Goal: Task Accomplishment & Management: Complete application form

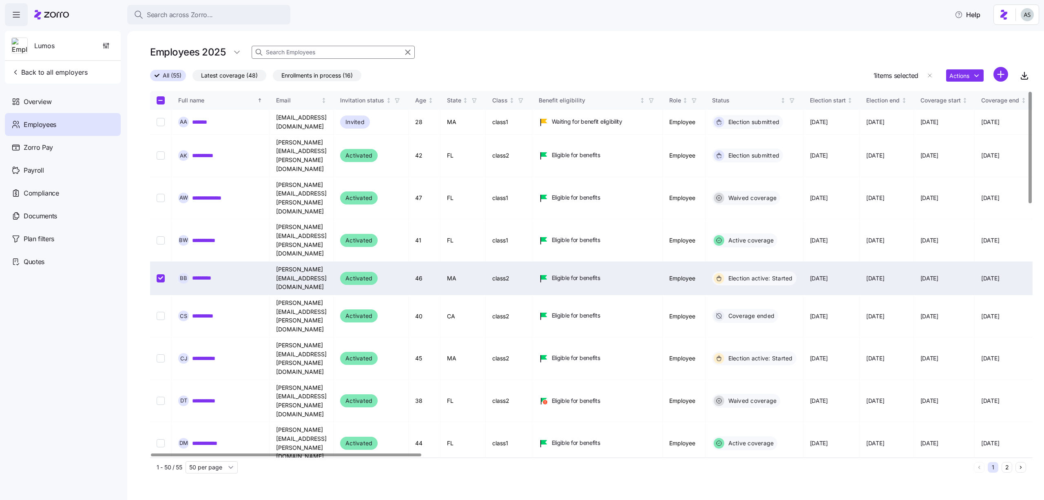
click at [403, 57] on div at bounding box center [404, 52] width 20 height 12
click at [403, 57] on button "button" at bounding box center [408, 52] width 10 height 10
click at [407, 54] on icon "button" at bounding box center [407, 52] width 9 height 10
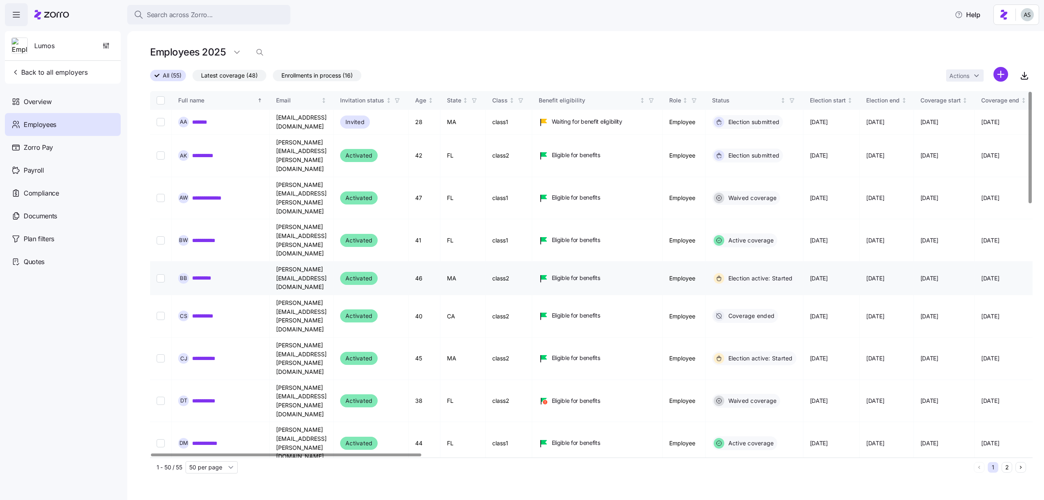
click at [156, 261] on td at bounding box center [161, 277] width 22 height 33
click at [157, 274] on input "Select record 5" at bounding box center [161, 278] width 8 height 8
checkbox input "true"
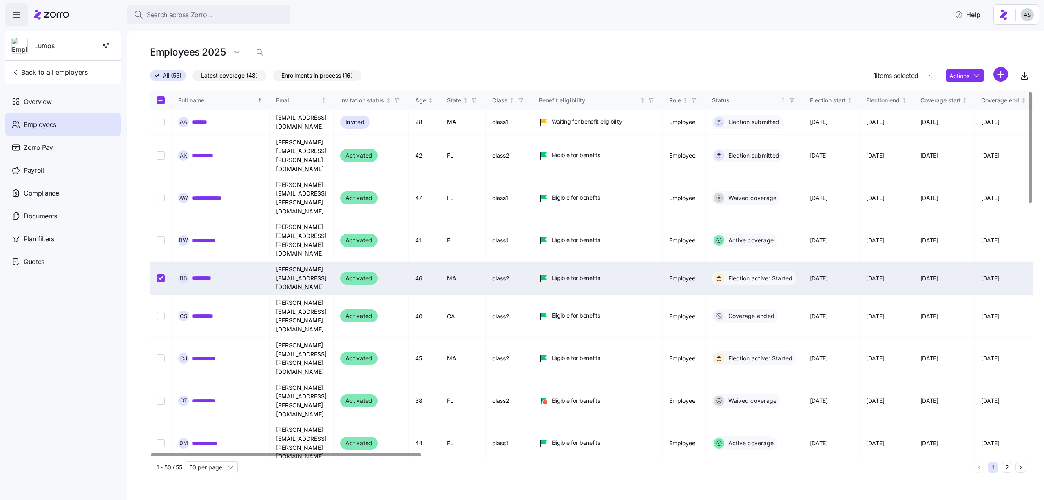
click at [951, 67] on div "Actions" at bounding box center [977, 76] width 62 height 18
click at [954, 70] on html "Search across Zorro... Help Lumos Back to all employers Overview Employees Zorr…" at bounding box center [522, 247] width 1044 height 495
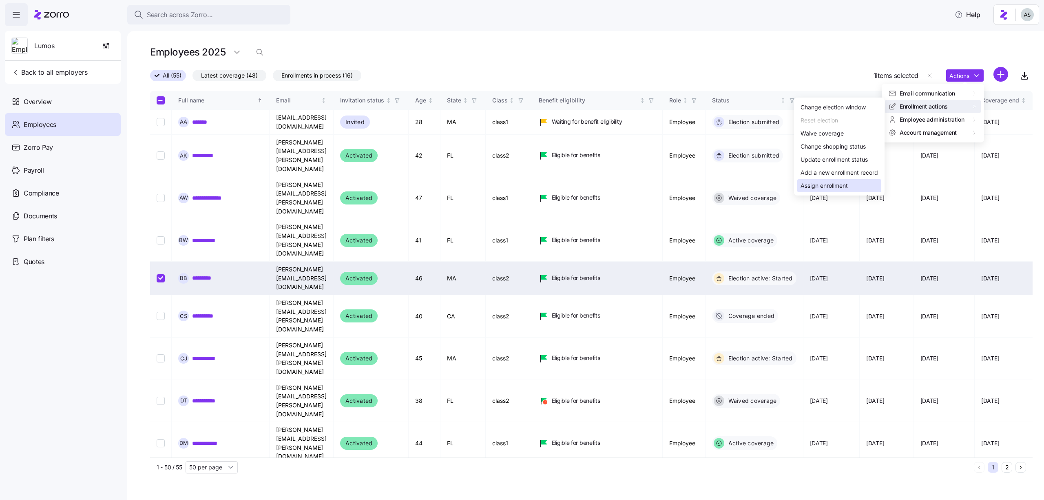
click at [818, 181] on div "Assign enrollment" at bounding box center [824, 185] width 47 height 9
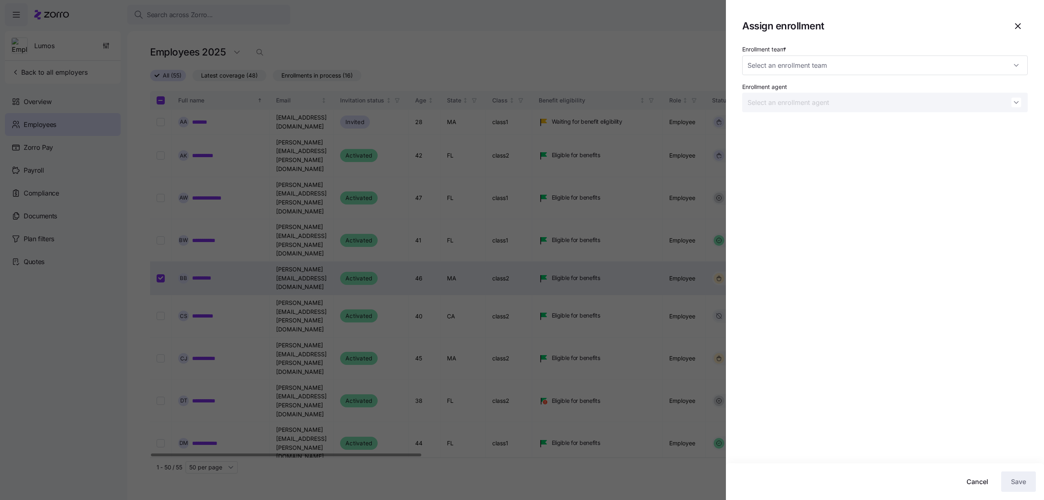
type input "Zorro Test Enrollment Team 1"
click at [997, 66] on input "Zorro Test Enrollment Team 1" at bounding box center [884, 65] width 285 height 20
click at [973, 111] on div "Zorro Test Enrollment Team 1" at bounding box center [884, 106] width 279 height 17
click at [971, 91] on div "Enrollment agent" at bounding box center [884, 97] width 285 height 31
click at [972, 75] on div "Enrollment team * Enrollment agent" at bounding box center [884, 81] width 285 height 75
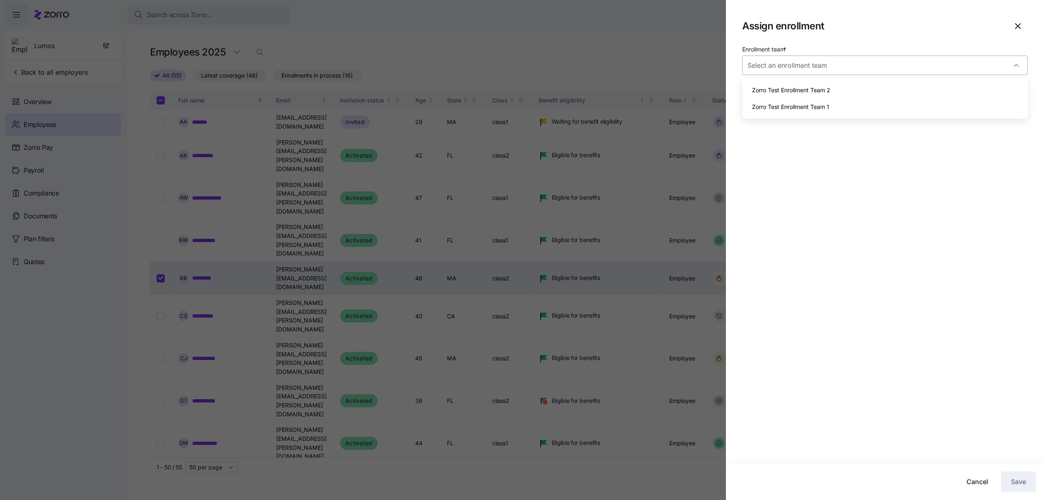
click at [972, 70] on input "Enrollment team *" at bounding box center [884, 65] width 285 height 20
click at [965, 110] on div "Zorro Test Enrollment Team 1" at bounding box center [884, 106] width 279 height 17
type input "Zorro Test Enrollment Team 1"
click at [965, 100] on input "Enrollment agent" at bounding box center [884, 103] width 285 height 20
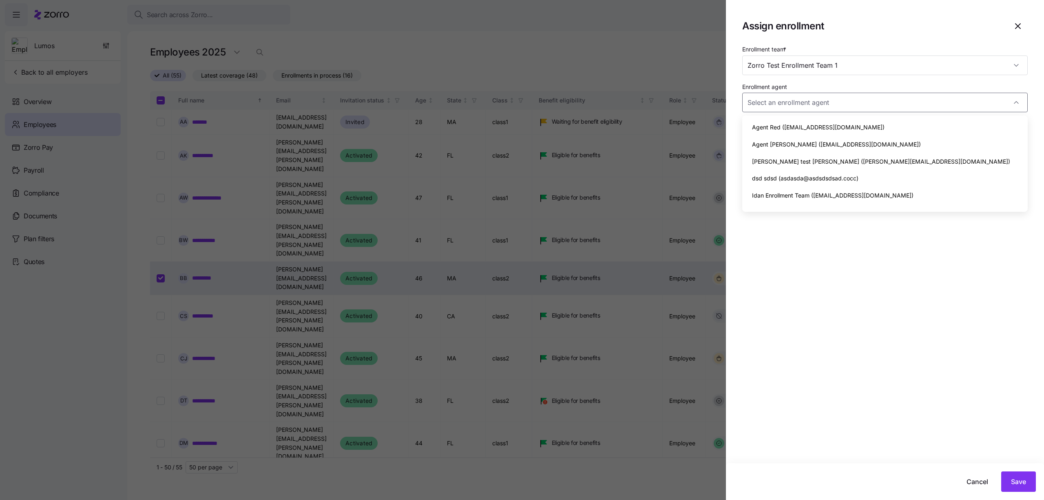
click at [1026, 15] on section "Assign enrollment Enrollment team * Zorro Test Enrollment Team 1 Enrollment age…" at bounding box center [885, 250] width 318 height 500
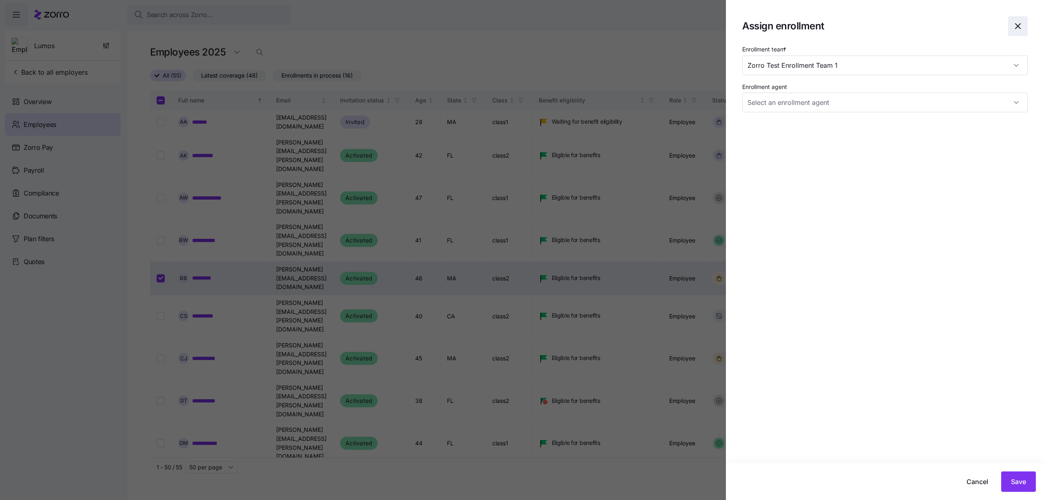
click at [1022, 26] on icon "button" at bounding box center [1018, 26] width 10 height 10
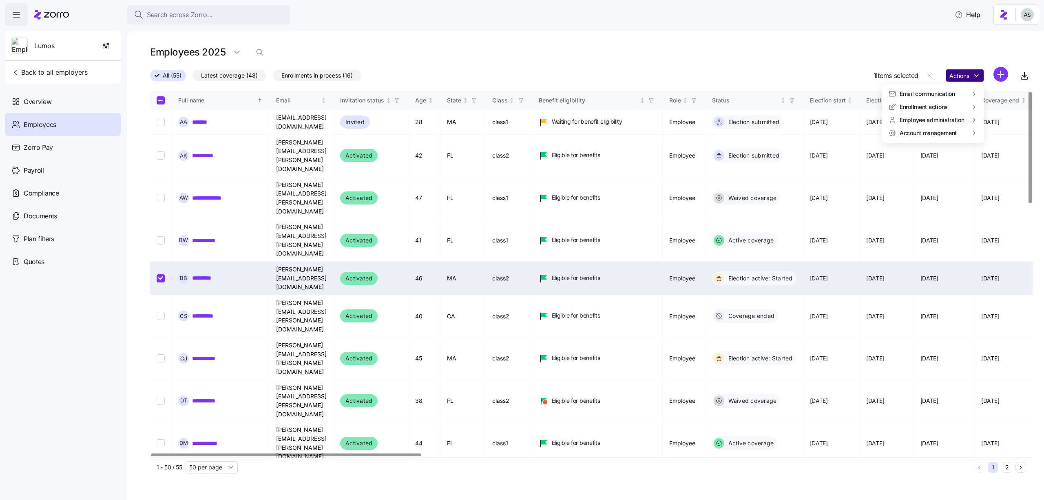
click at [960, 73] on html "Search across Zorro... Help Lumos Back to all employers Overview Employees Zorr…" at bounding box center [522, 247] width 1044 height 495
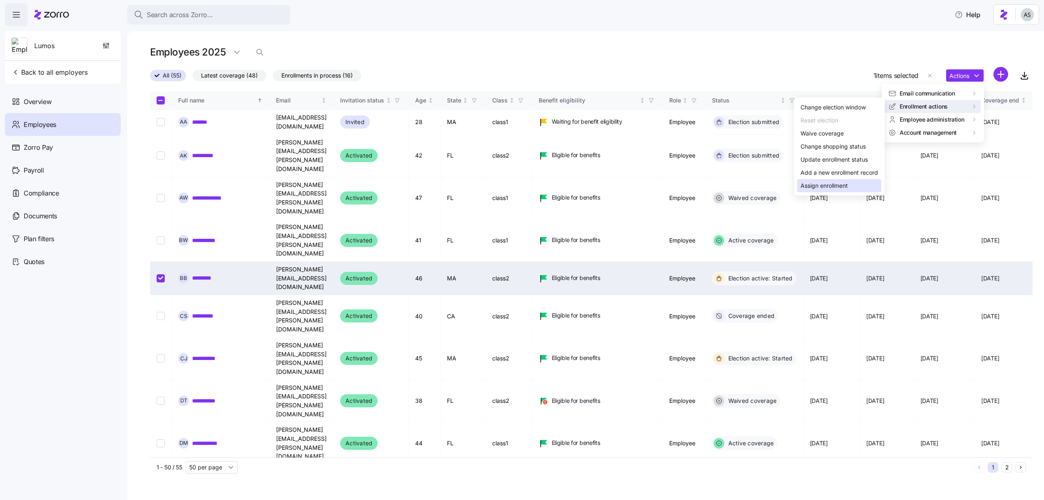
click at [843, 179] on div "Assign enrollment" at bounding box center [839, 185] width 84 height 13
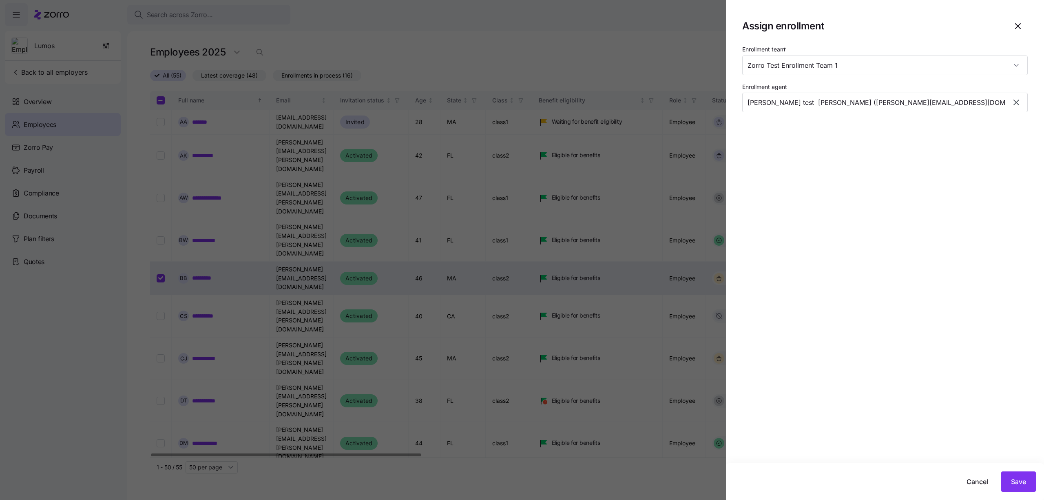
click at [716, 48] on div at bounding box center [522, 250] width 1044 height 500
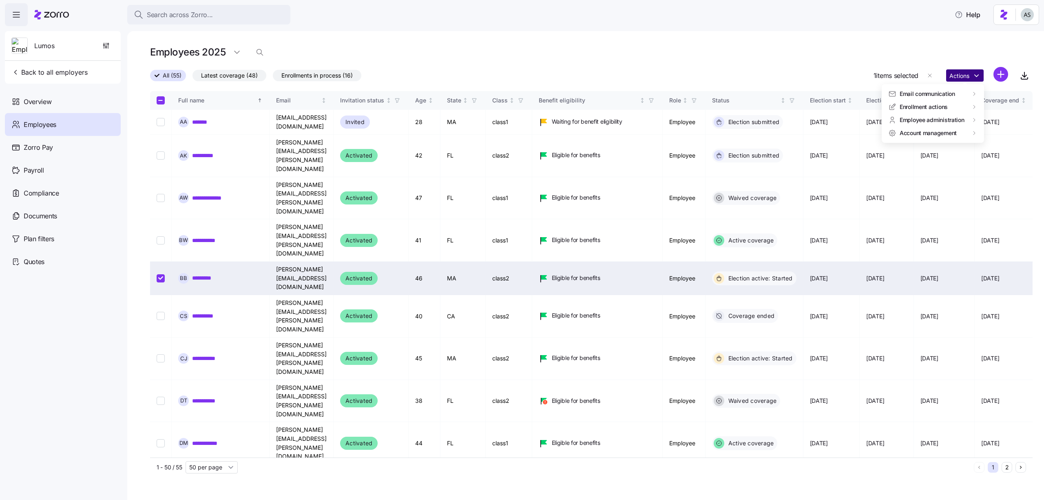
click at [960, 79] on html "Search across Zorro... Help Lumos Back to all employers Overview Employees Zorr…" at bounding box center [522, 247] width 1044 height 495
click at [830, 181] on div "Assign enrollment" at bounding box center [824, 185] width 47 height 9
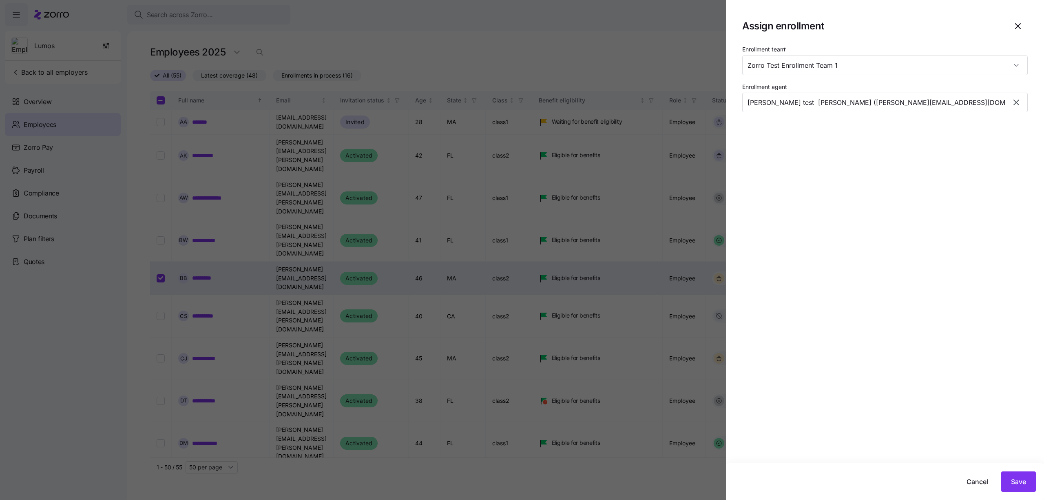
click at [694, 52] on div at bounding box center [522, 250] width 1044 height 500
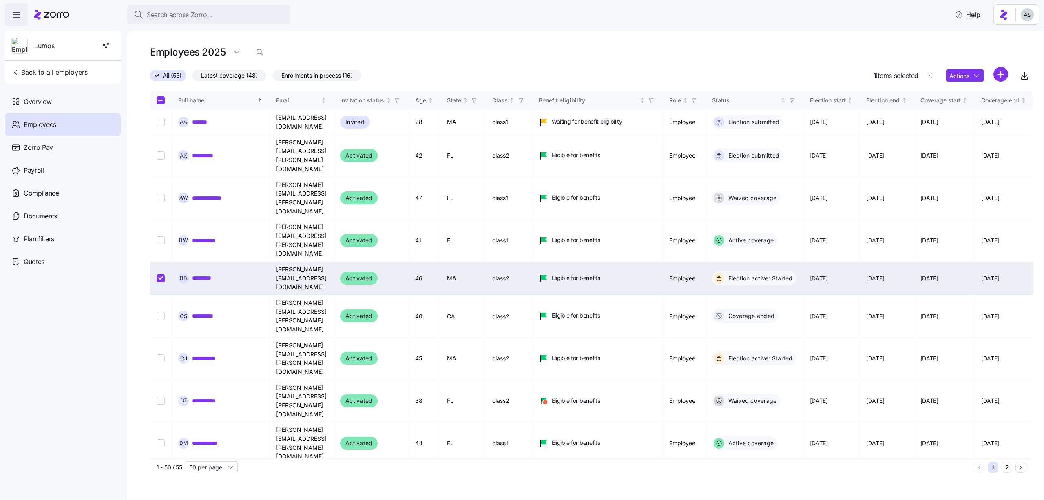
click at [978, 69] on div "Actions" at bounding box center [977, 76] width 62 height 18
click at [977, 70] on html "Search across Zorro... Help Lumos Back to all employers Overview Employees Zorr…" at bounding box center [522, 247] width 1044 height 495
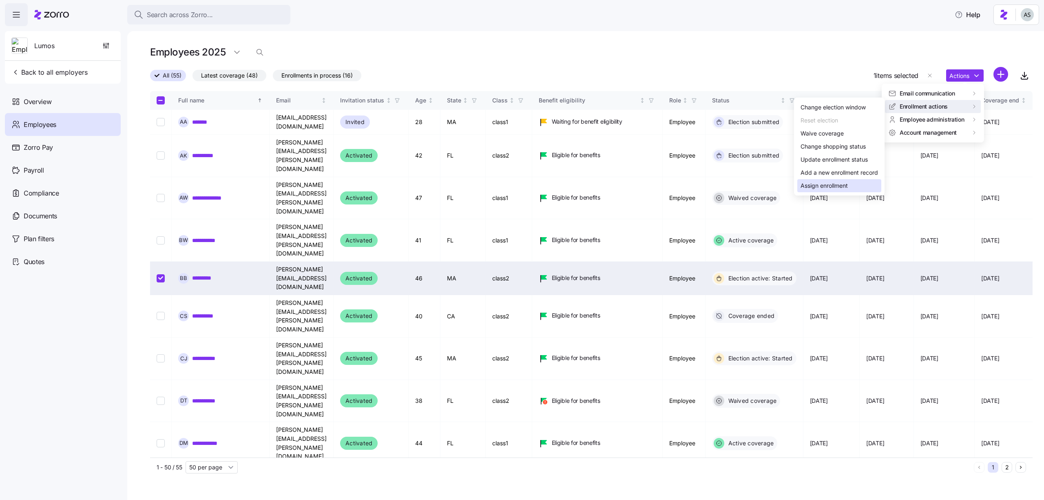
click at [835, 187] on div "Assign enrollment" at bounding box center [824, 185] width 47 height 9
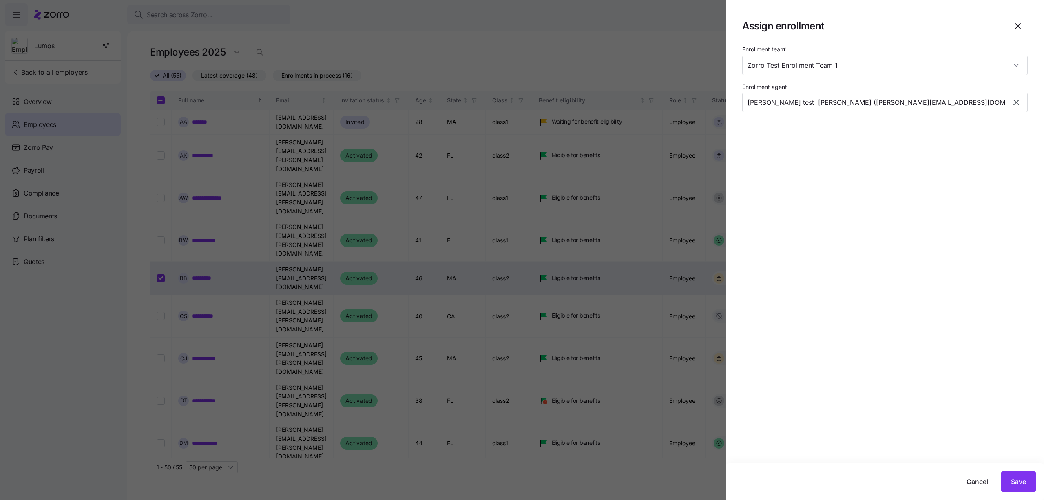
click at [712, 30] on div at bounding box center [522, 250] width 1044 height 500
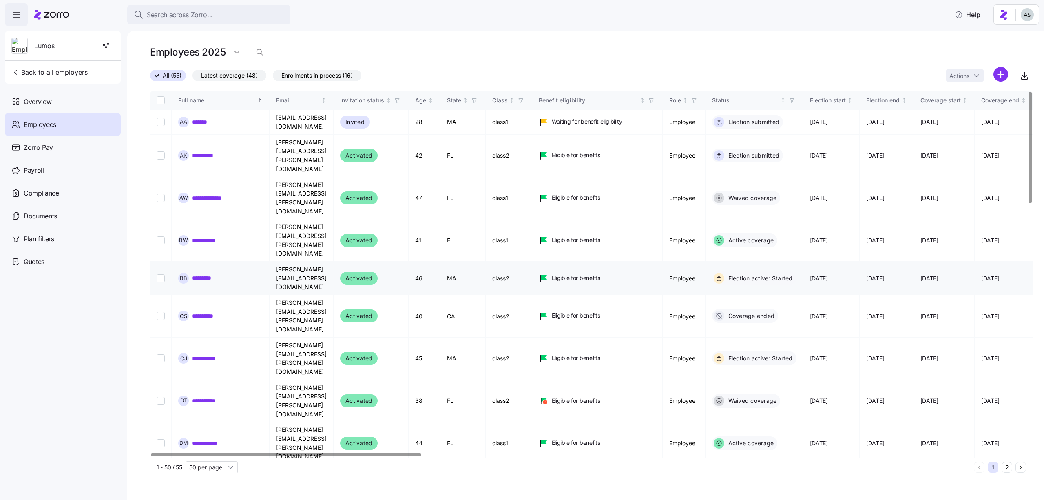
click at [163, 274] on input "Select record 5" at bounding box center [161, 278] width 8 height 8
checkbox input "true"
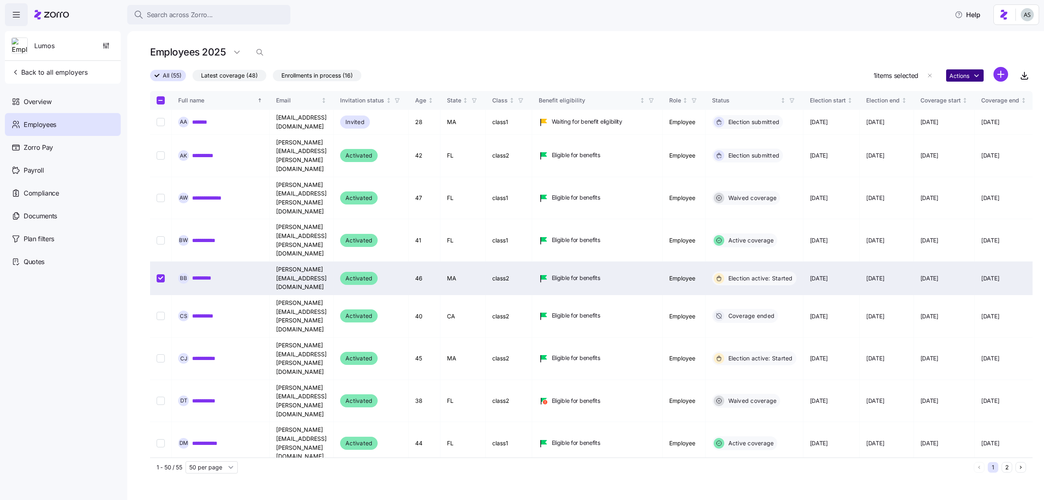
click at [966, 72] on html "Search across Zorro... Help Lumos Back to all employers Overview Employees Zorr…" at bounding box center [522, 247] width 1044 height 495
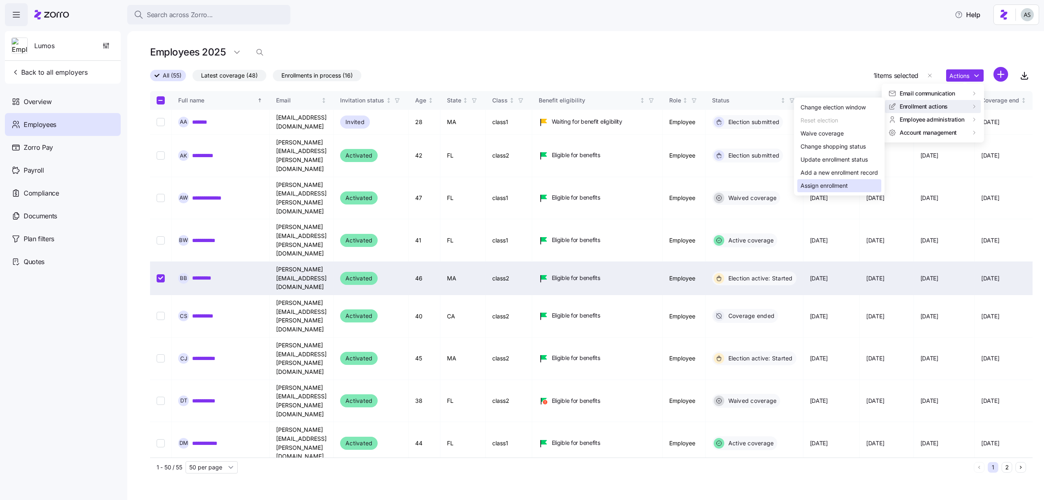
click at [812, 179] on div "Assign enrollment" at bounding box center [839, 185] width 84 height 13
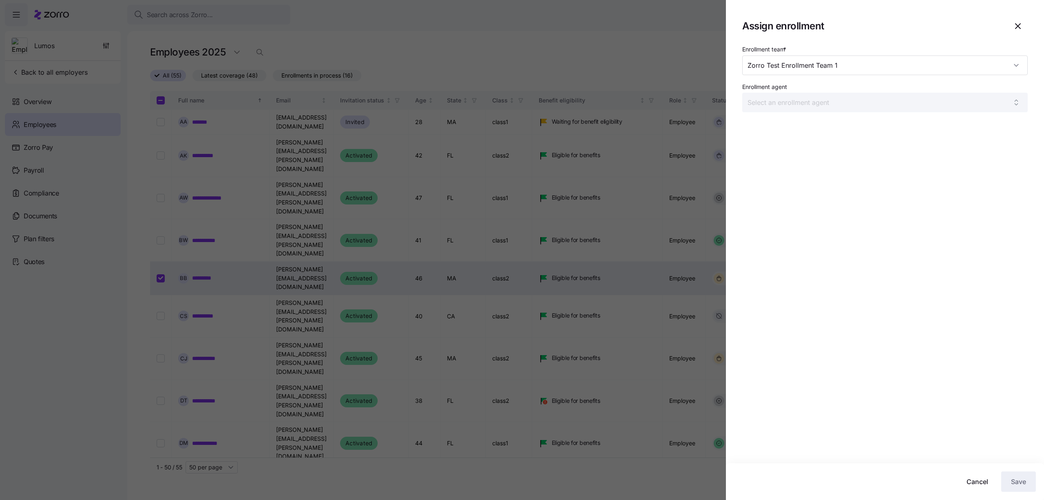
click at [830, 75] on div "Enrollment team * Zorro Test Enrollment Team 1 Enrollment agent" at bounding box center [884, 81] width 285 height 75
click at [843, 63] on input "Zorro Test Enrollment Team 1" at bounding box center [884, 65] width 285 height 20
click at [843, 90] on div "Zorro Test Enrollment Team 2" at bounding box center [884, 90] width 279 height 17
type input "Zorro Test Enrollment Team 2"
click at [833, 115] on div "Enrollment team * Zorro Test Enrollment Team 2 Enrollment agent" at bounding box center [884, 81] width 285 height 75
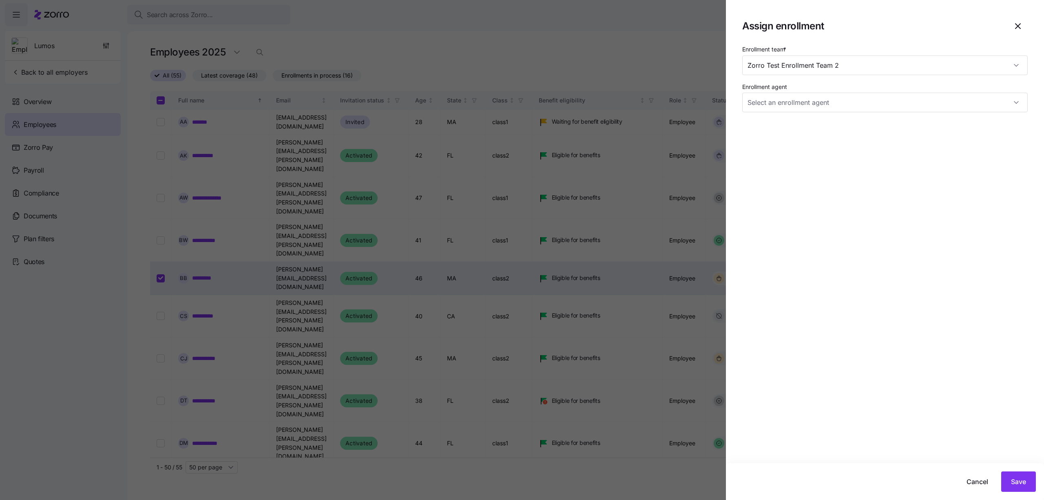
click at [833, 113] on div "Enrollment team * Zorro Test Enrollment Team 2 Enrollment agent" at bounding box center [884, 81] width 285 height 75
click at [832, 109] on input "Enrollment agent" at bounding box center [884, 103] width 285 height 20
click at [828, 125] on span "Idan AOR (idan.h+testaor2@myzorro.co)" at bounding box center [827, 127] width 151 height 9
type input "Idan AOR (idan.h+testaor2@myzorro.co)"
click at [1004, 476] on button "Save" at bounding box center [1018, 481] width 35 height 20
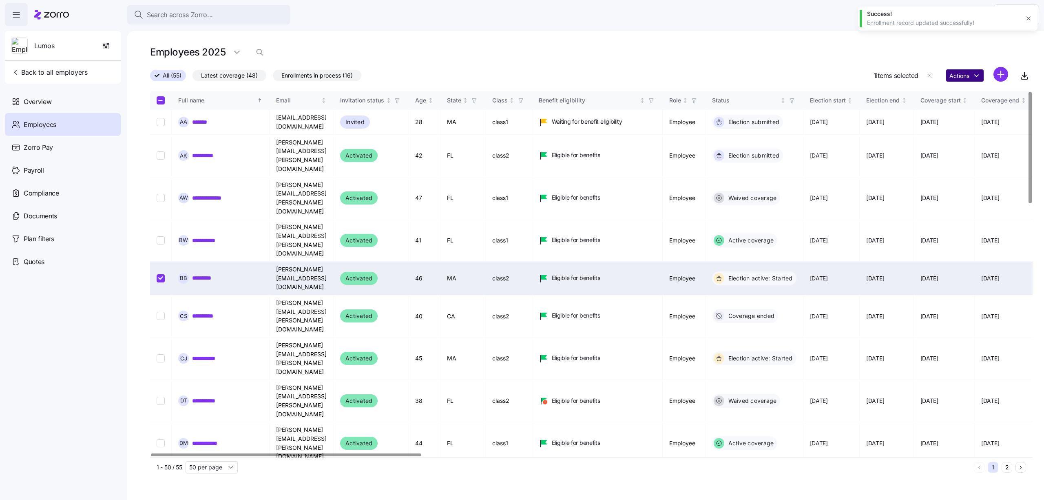
click at [966, 72] on html "Search across Zorro... Help Lumos Back to all employers Overview Employees Zorr…" at bounding box center [522, 247] width 1044 height 495
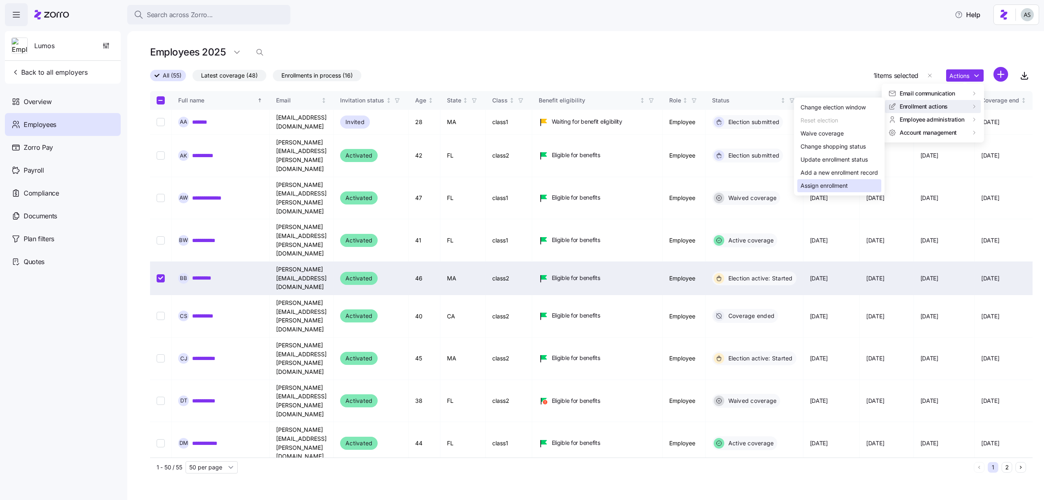
click at [819, 182] on div "Assign enrollment" at bounding box center [824, 185] width 47 height 9
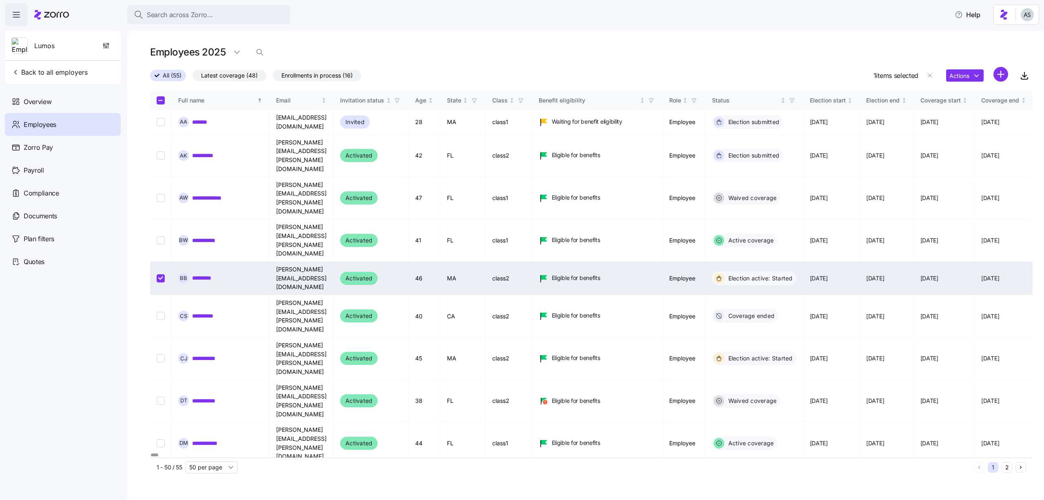
type input "[PERSON_NAME] test [PERSON_NAME] ([PERSON_NAME][EMAIL_ADDRESS][DOMAIN_NAME])"
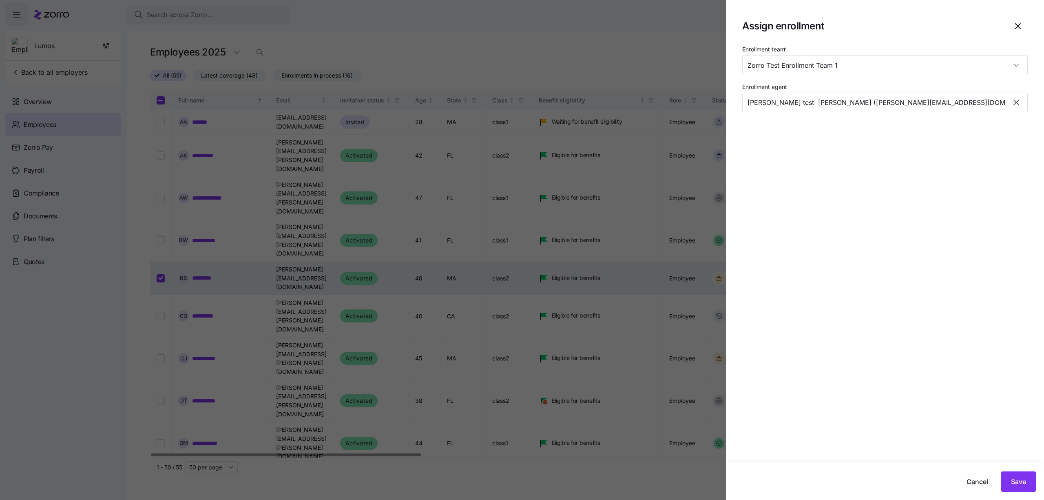
type input "Zorro Test Enrollment Team 2"
click at [834, 93] on input "[PERSON_NAME] test [PERSON_NAME] ([PERSON_NAME][EMAIL_ADDRESS][DOMAIN_NAME])" at bounding box center [884, 103] width 285 height 20
click at [1011, 98] on icon "button" at bounding box center [1016, 102] width 10 height 10
click at [905, 101] on input "Enrollment agent" at bounding box center [884, 103] width 285 height 20
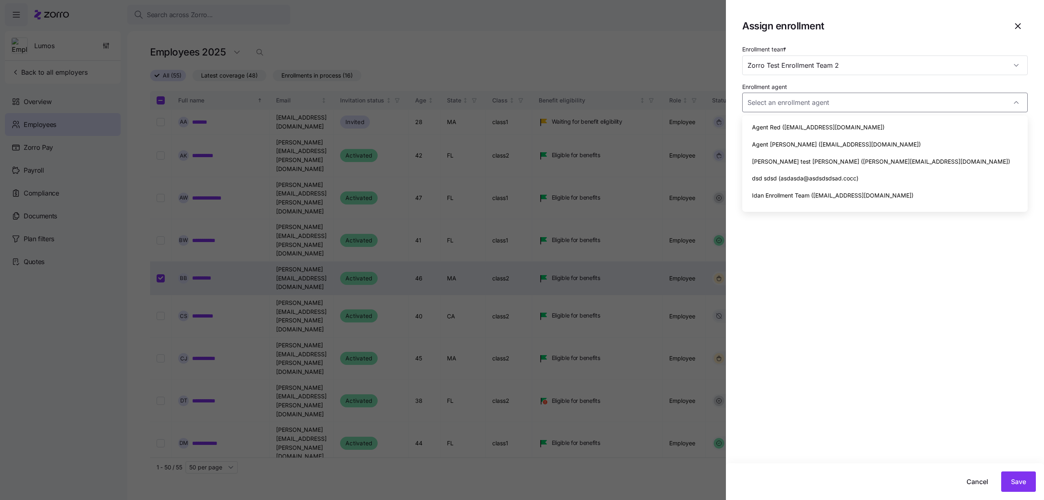
click at [859, 140] on span "Agent [PERSON_NAME] ([EMAIL_ADDRESS][DOMAIN_NAME])" at bounding box center [836, 144] width 169 height 9
type input "Agent [PERSON_NAME] ([EMAIL_ADDRESS][DOMAIN_NAME])"
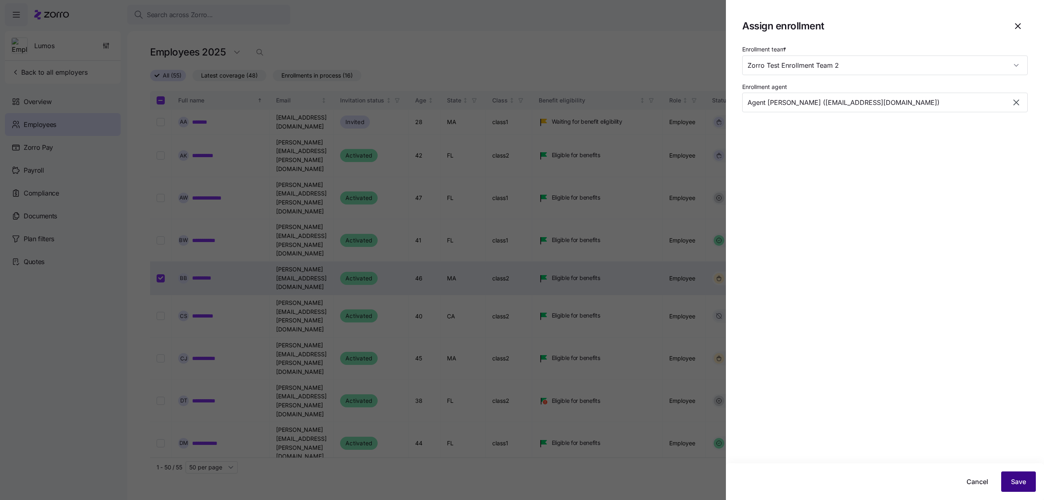
click at [1006, 482] on button "Save" at bounding box center [1018, 481] width 35 height 20
click at [1018, 104] on icon "button" at bounding box center [1016, 103] width 6 height 6
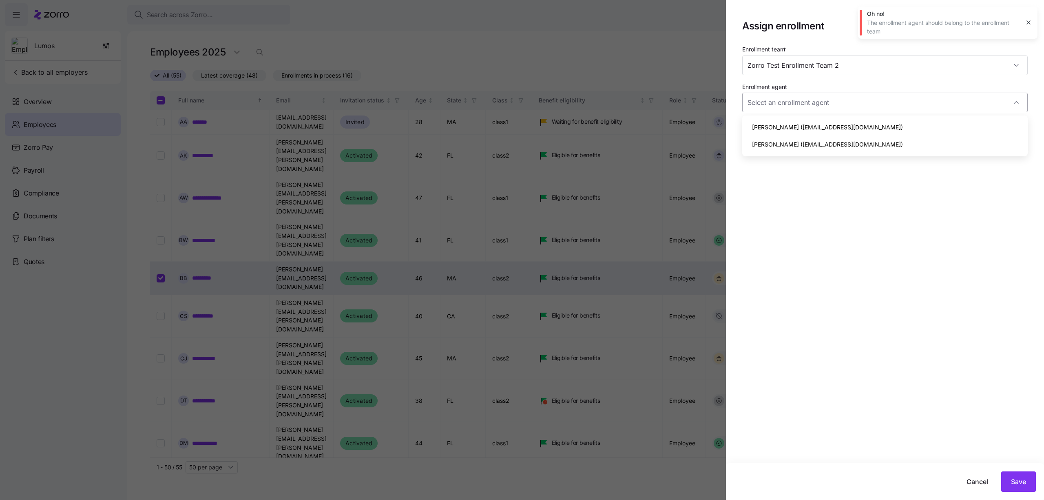
click at [944, 102] on input "Enrollment agent" at bounding box center [884, 103] width 285 height 20
click at [908, 138] on div "John Smith (support@myzorro.co)" at bounding box center [884, 144] width 279 height 17
type input "John Smith (support@myzorro.co)"
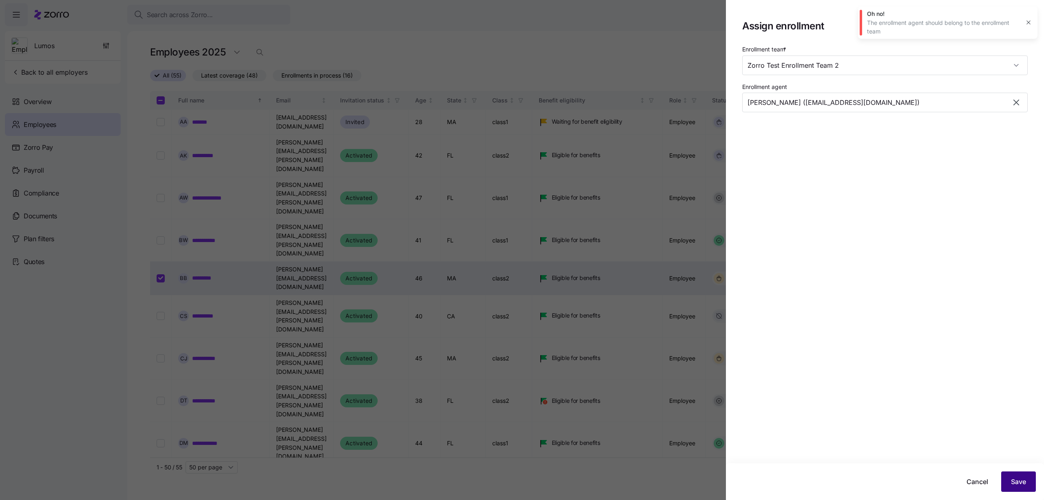
click at [1011, 479] on span "Save" at bounding box center [1018, 481] width 15 height 10
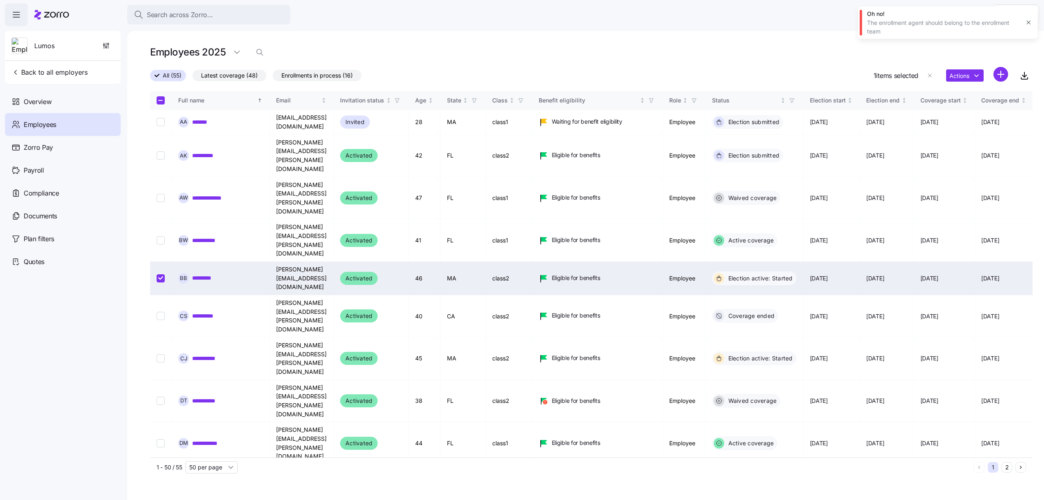
click at [1026, 21] on icon "button" at bounding box center [1028, 22] width 7 height 7
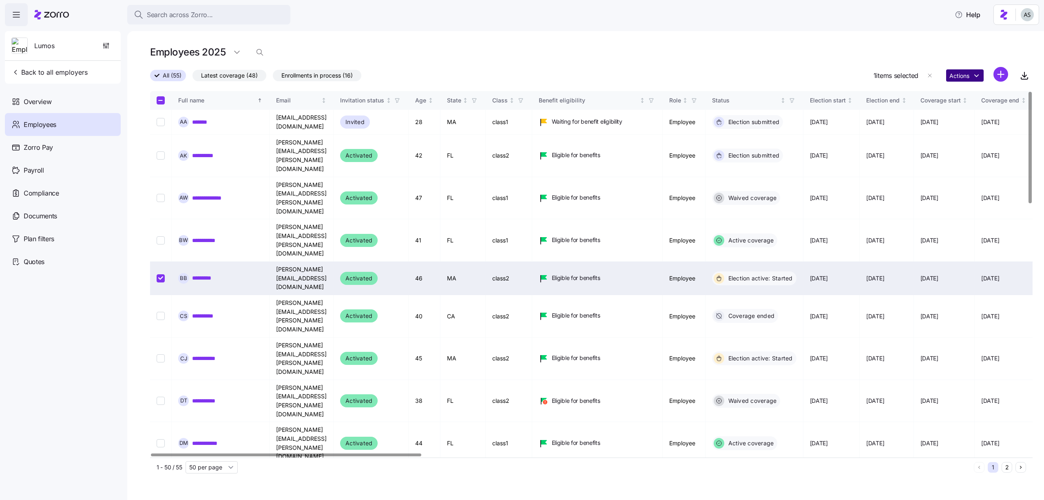
click at [971, 74] on html "Search across Zorro... Help Lumos Back to all employers Overview Employees Zorr…" at bounding box center [522, 247] width 1044 height 495
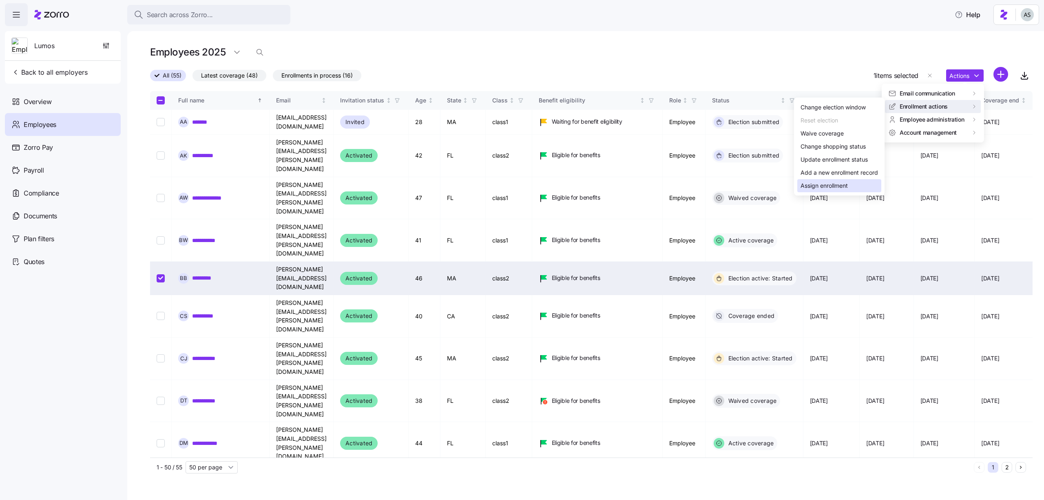
click at [816, 188] on div "Assign enrollment" at bounding box center [824, 185] width 47 height 9
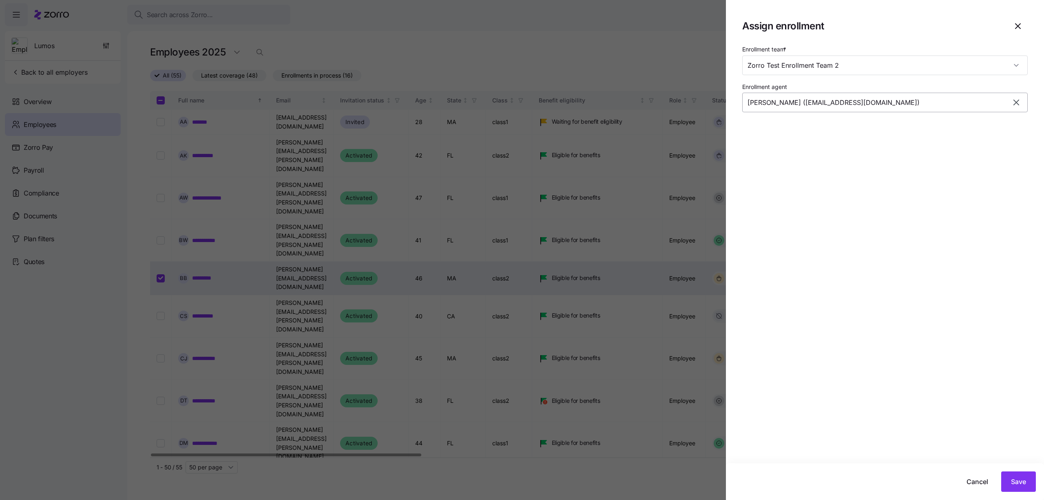
click at [801, 105] on input "John Smith (support@myzorro.co)" at bounding box center [884, 103] width 285 height 20
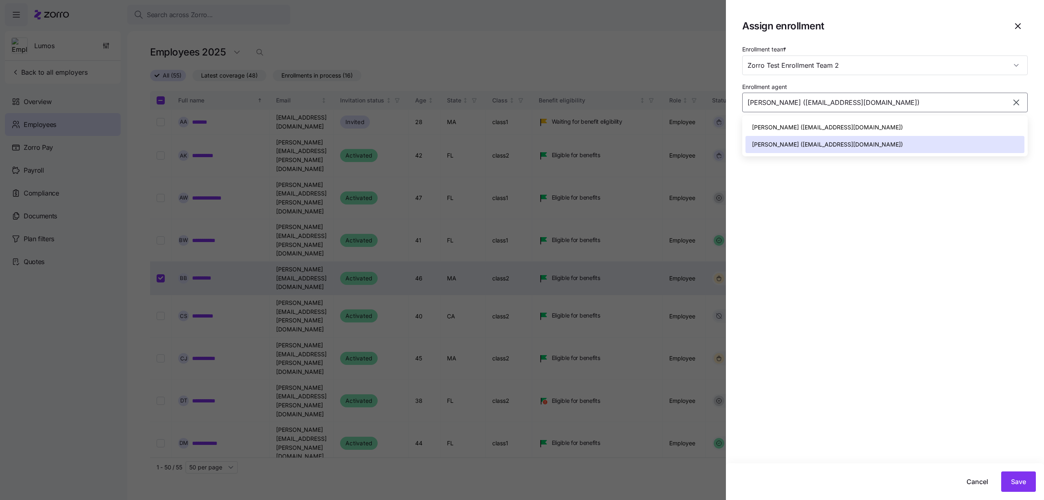
click at [803, 128] on span "Idan AOR (idan.h+testaor2@myzorro.co)" at bounding box center [827, 127] width 151 height 9
type input "Idan AOR (idan.h+testaor2@myzorro.co)"
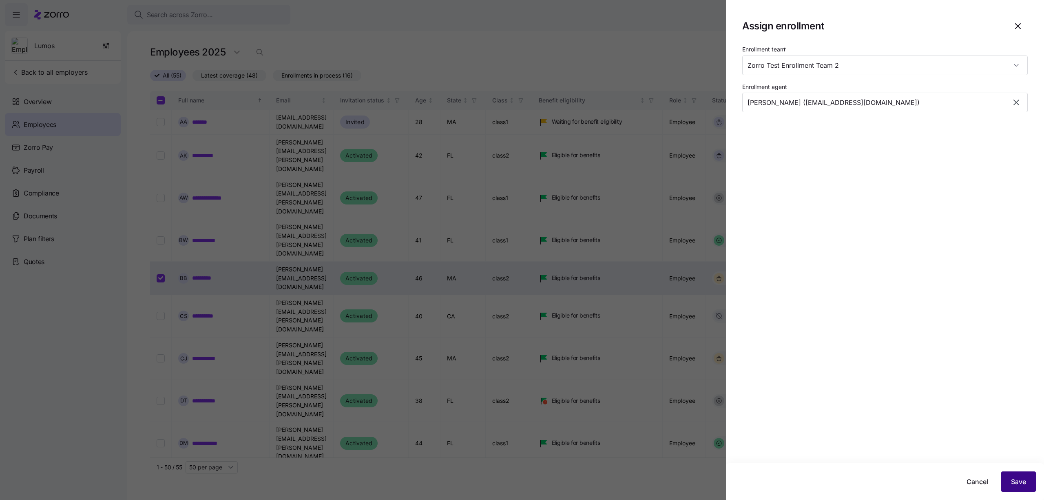
click at [1016, 477] on span "Save" at bounding box center [1018, 481] width 15 height 10
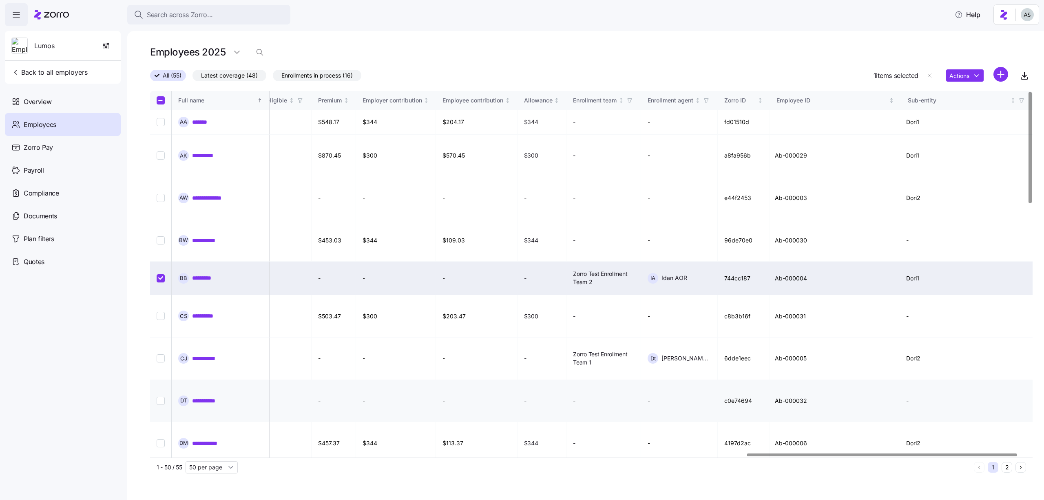
scroll to position [0, 1944]
click at [969, 73] on html "Search across Zorro... Help Lumos Back to all employers Overview Employees Zorr…" at bounding box center [522, 247] width 1044 height 495
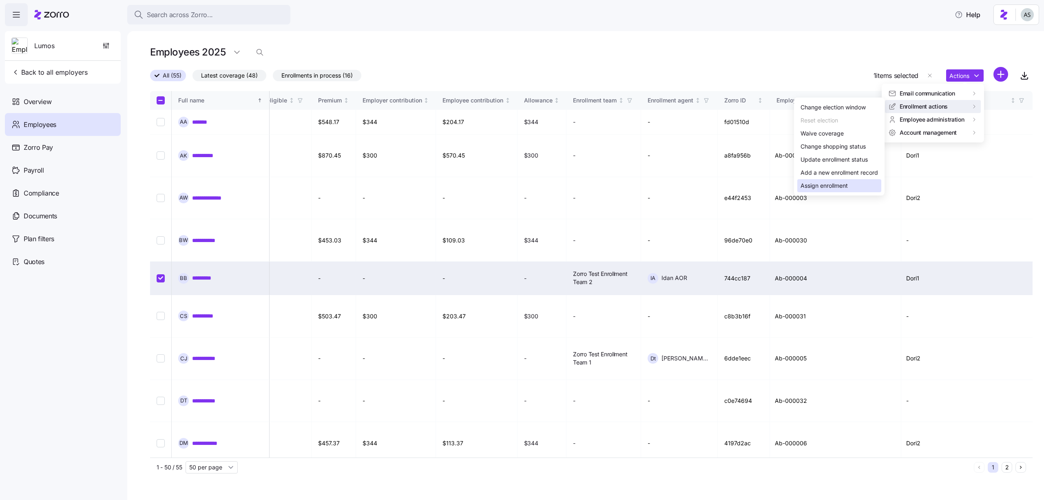
click at [855, 181] on div "Assign enrollment" at bounding box center [839, 185] width 84 height 13
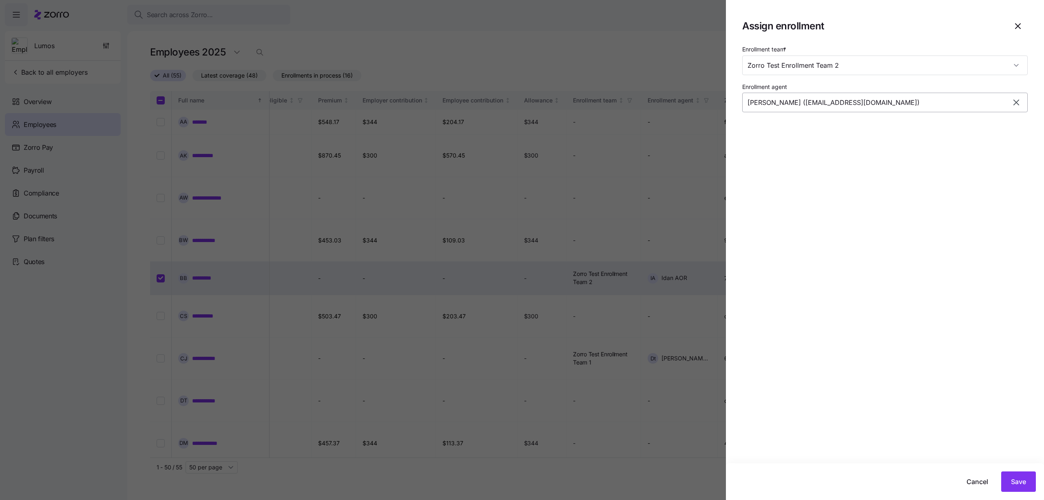
click at [821, 101] on input "Idan AOR (idan.h+testaor2@myzorro.co)" at bounding box center [884, 103] width 285 height 20
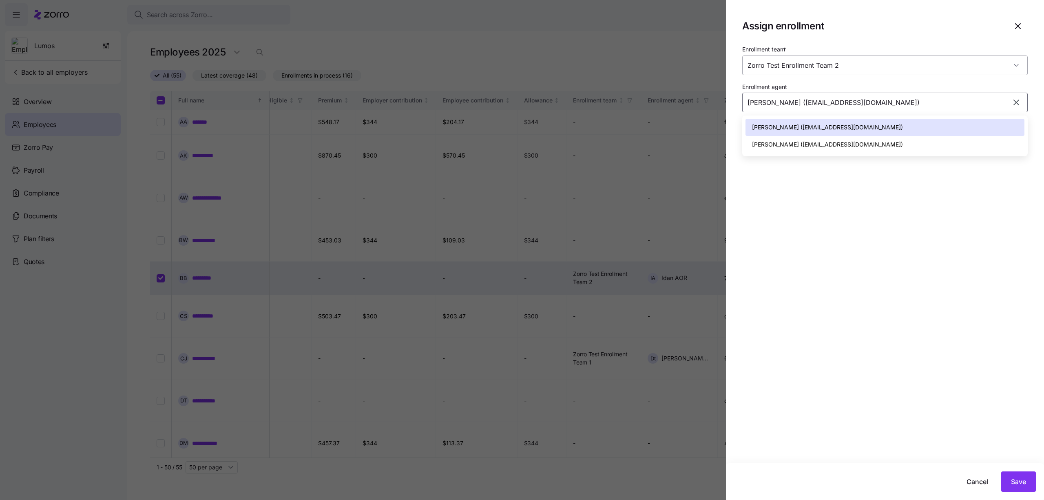
click at [834, 61] on input "Zorro Test Enrollment Team 2" at bounding box center [884, 65] width 285 height 20
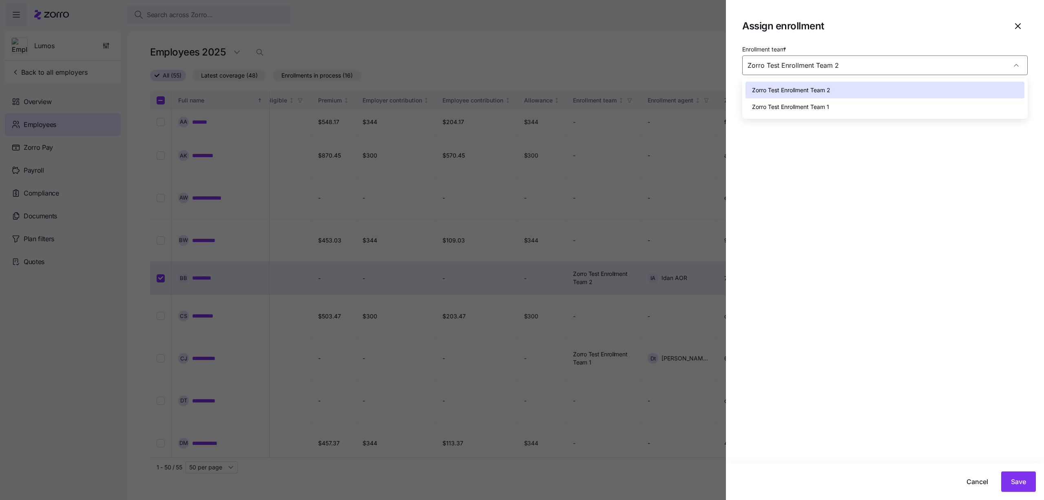
click at [831, 105] on div "Zorro Test Enrollment Team 1" at bounding box center [884, 106] width 279 height 17
type input "Zorro Test Enrollment Team 1"
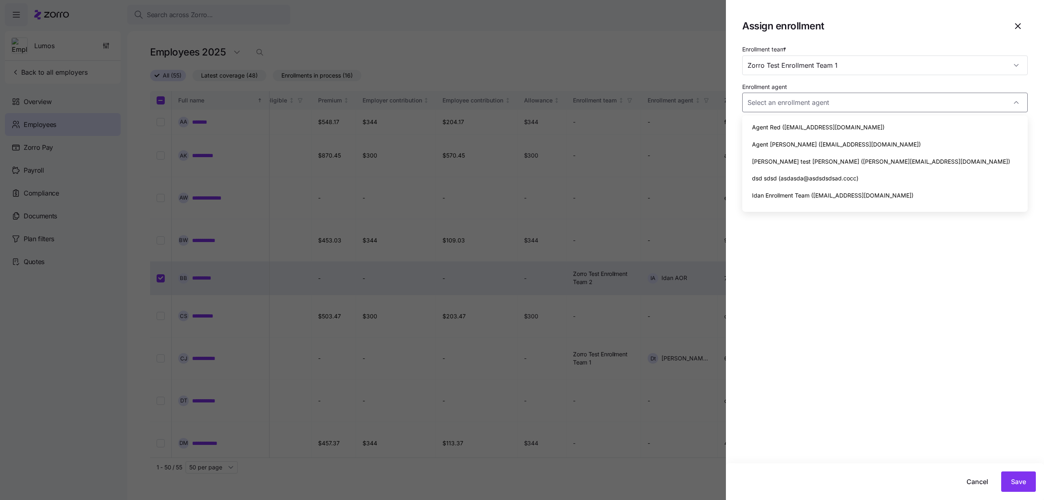
click at [831, 105] on input "Enrollment agent" at bounding box center [884, 103] width 285 height 20
click at [832, 133] on div "Agent Red ([EMAIL_ADDRESS][DOMAIN_NAME])" at bounding box center [884, 127] width 279 height 17
type input "Agent Red ([EMAIL_ADDRESS][DOMAIN_NAME])"
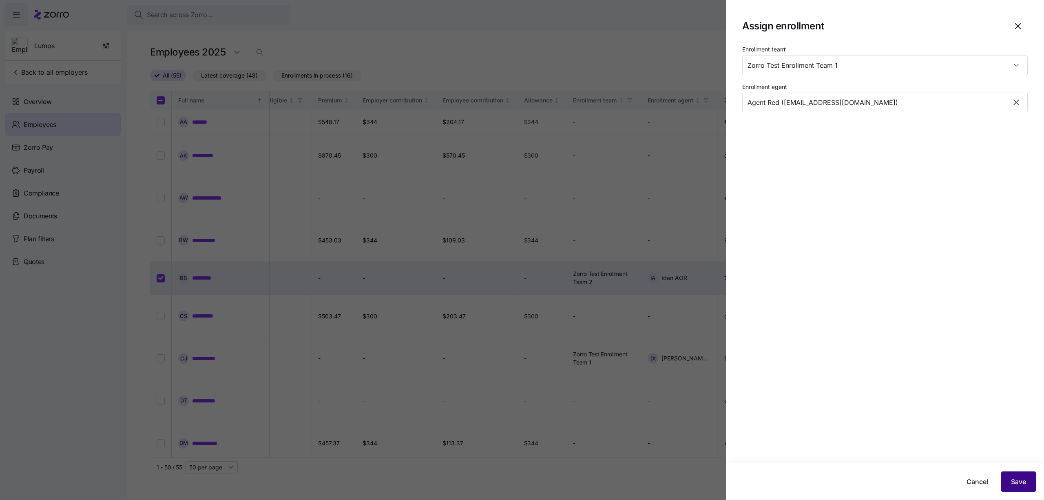
click at [1016, 481] on span "Save" at bounding box center [1018, 481] width 15 height 10
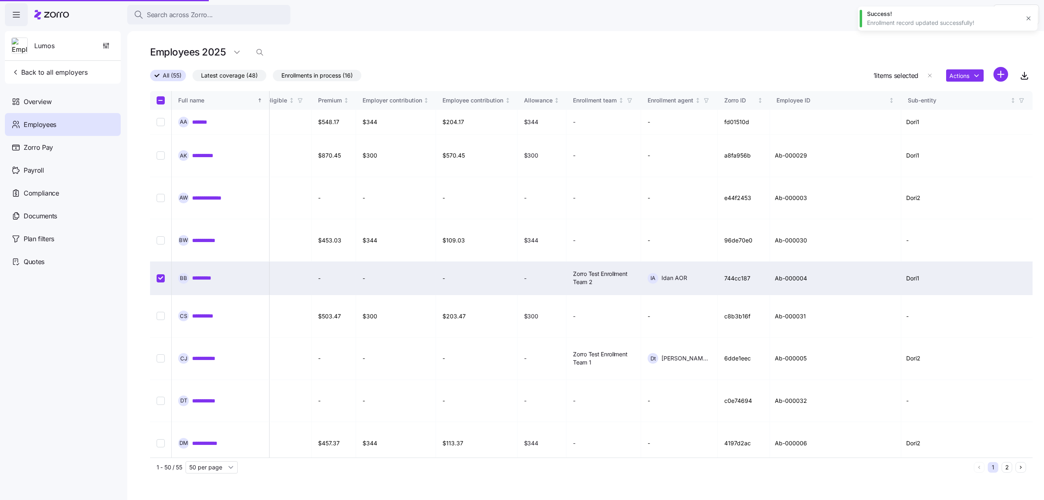
scroll to position [0, 1828]
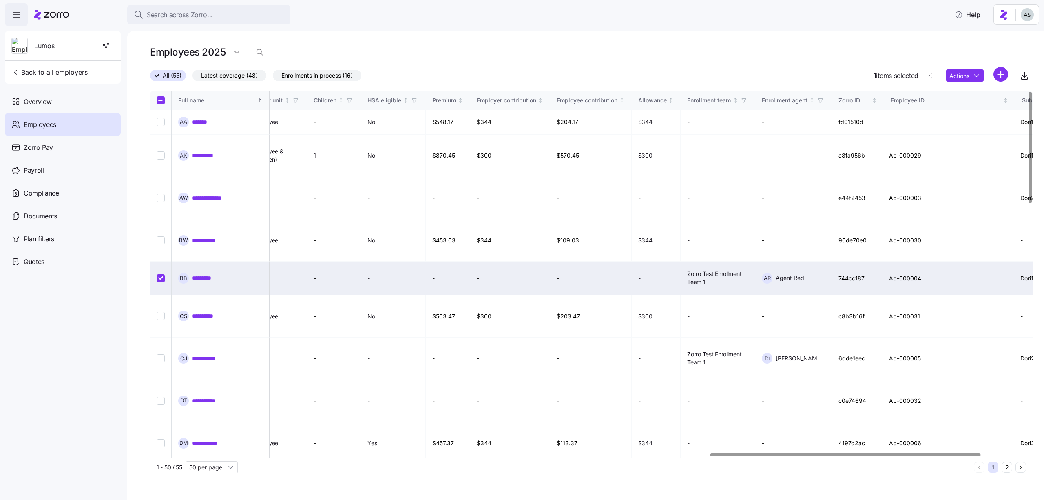
click at [161, 274] on input "Select record 5" at bounding box center [161, 278] width 8 height 8
checkbox input "false"
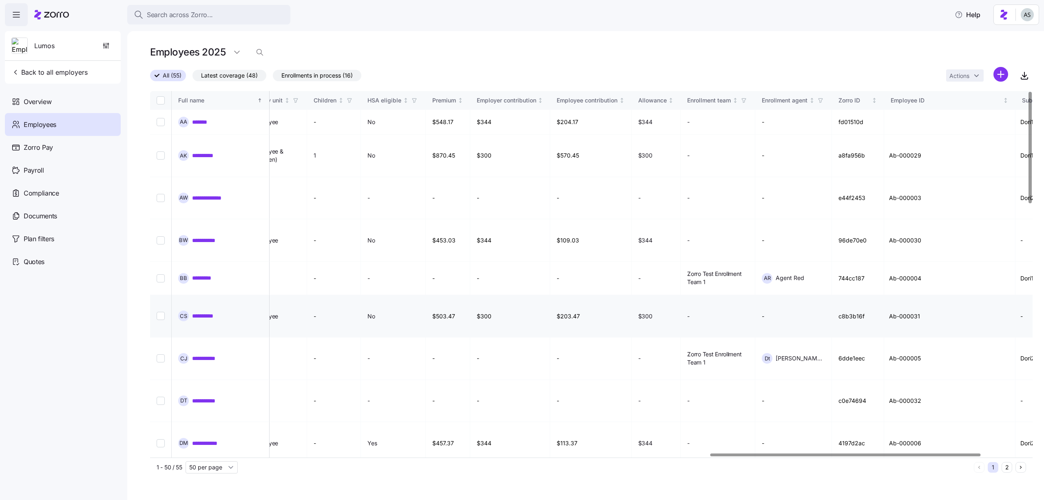
click at [160, 312] on input "Select record 6" at bounding box center [161, 316] width 8 height 8
checkbox input "true"
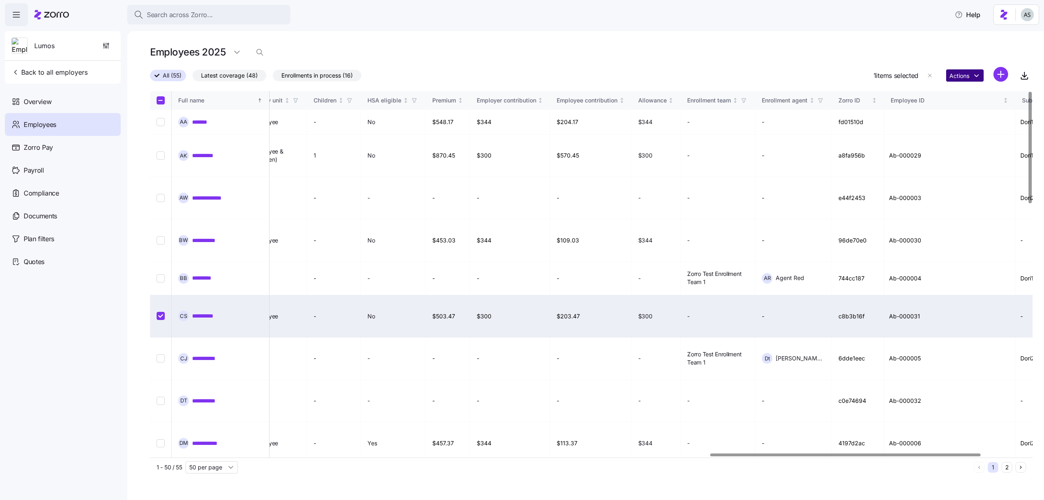
click at [974, 75] on html "Search across Zorro... Help Lumos Back to all employers Overview Employees Zorr…" at bounding box center [522, 247] width 1044 height 495
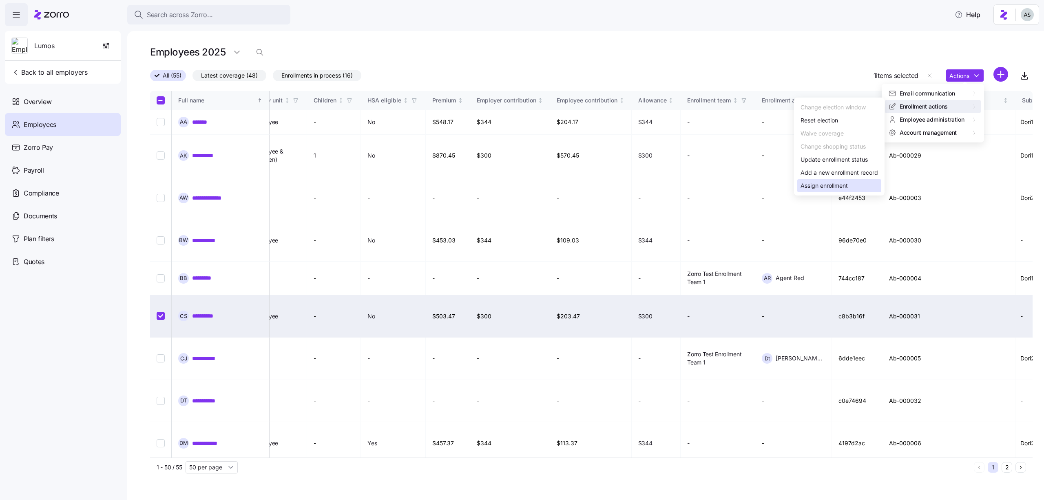
click at [841, 181] on div "Assign enrollment" at bounding box center [824, 185] width 47 height 9
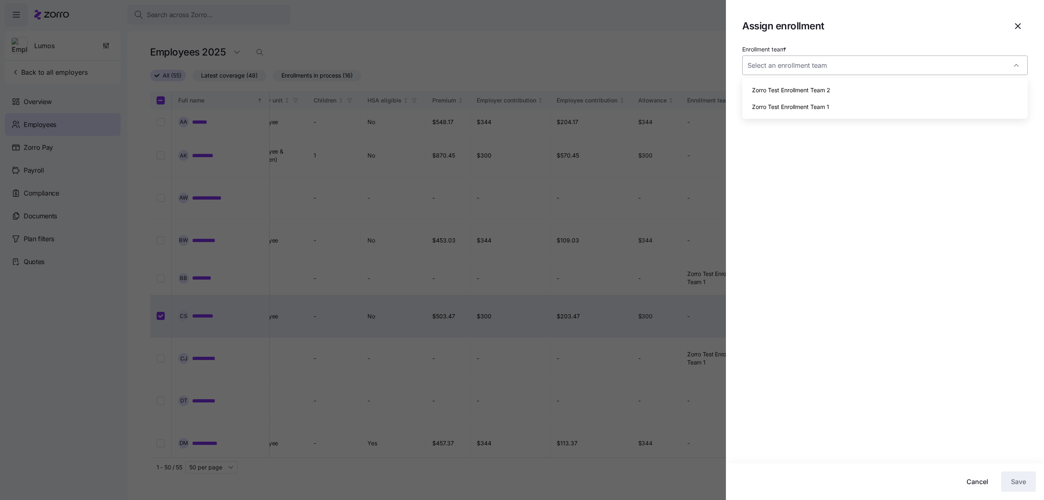
click at [831, 65] on input "Enrollment team *" at bounding box center [884, 65] width 285 height 20
click at [813, 111] on span "Zorro Test Enrollment Team 1" at bounding box center [790, 106] width 77 height 9
type input "Zorro Test Enrollment Team 1"
click at [794, 71] on input "Zorro Test Enrollment Team 1" at bounding box center [884, 65] width 285 height 20
click at [794, 102] on span "Zorro Test Enrollment Team 1" at bounding box center [790, 106] width 77 height 9
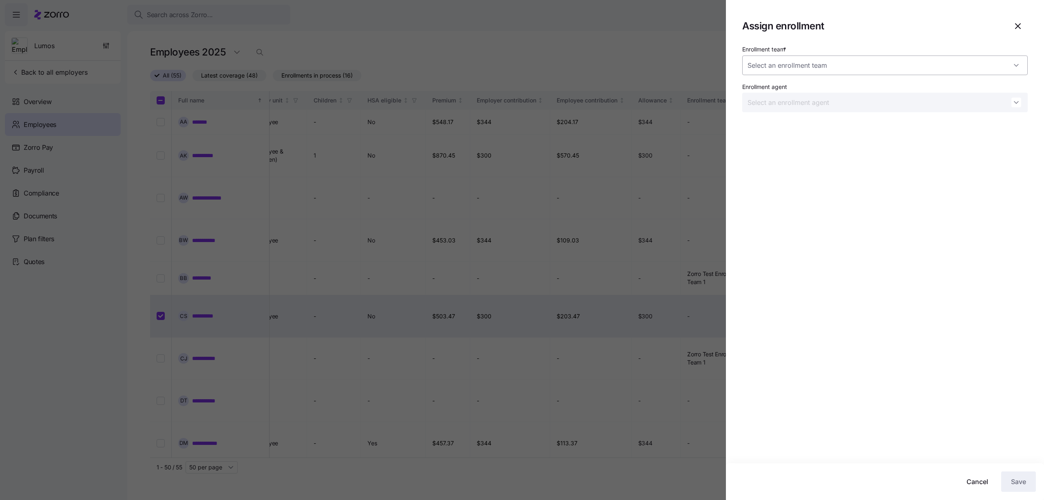
click at [797, 63] on input "Enrollment team *" at bounding box center [884, 65] width 285 height 20
click at [794, 86] on span "Zorro Test Enrollment Team 2" at bounding box center [791, 90] width 78 height 9
type input "Zorro Test Enrollment Team 2"
click at [624, 29] on div at bounding box center [522, 250] width 1044 height 500
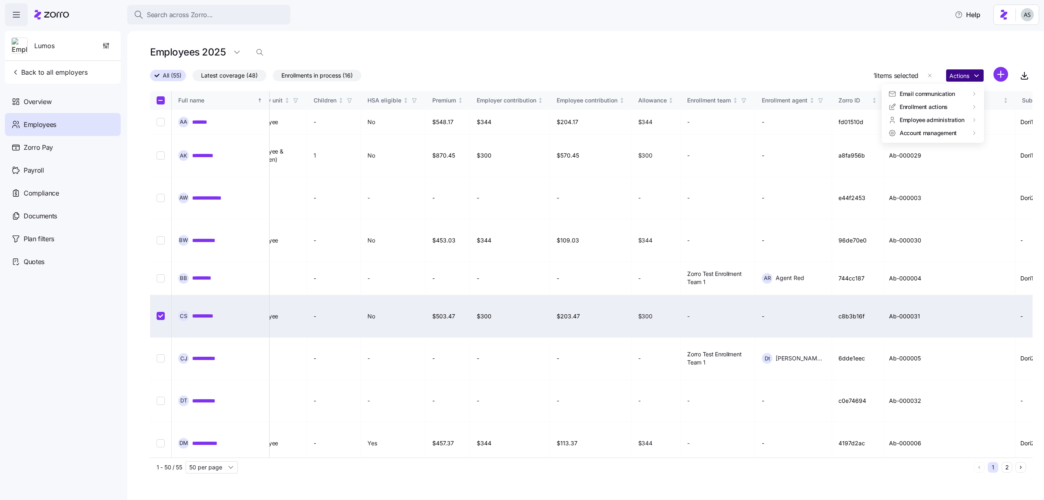
click at [953, 71] on html "Search across Zorro... Help Lumos Back to all employers Overview Employees Zorr…" at bounding box center [522, 247] width 1044 height 495
click at [823, 185] on div "Assign enrollment" at bounding box center [824, 185] width 47 height 9
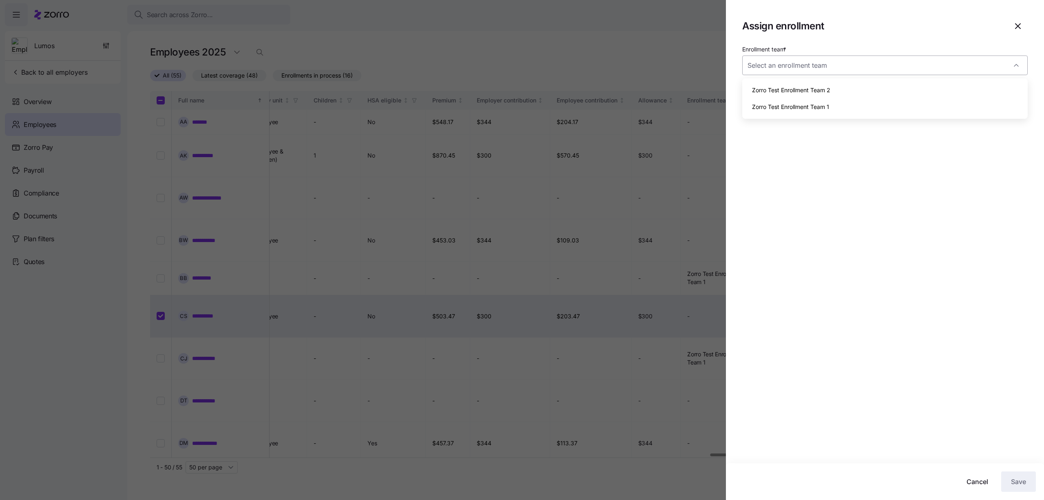
click at [858, 69] on input "Enrollment team *" at bounding box center [884, 65] width 285 height 20
click at [856, 102] on div "Zorro Test Enrollment Team 1" at bounding box center [884, 106] width 279 height 17
type input "Zorro Test Enrollment Team 1"
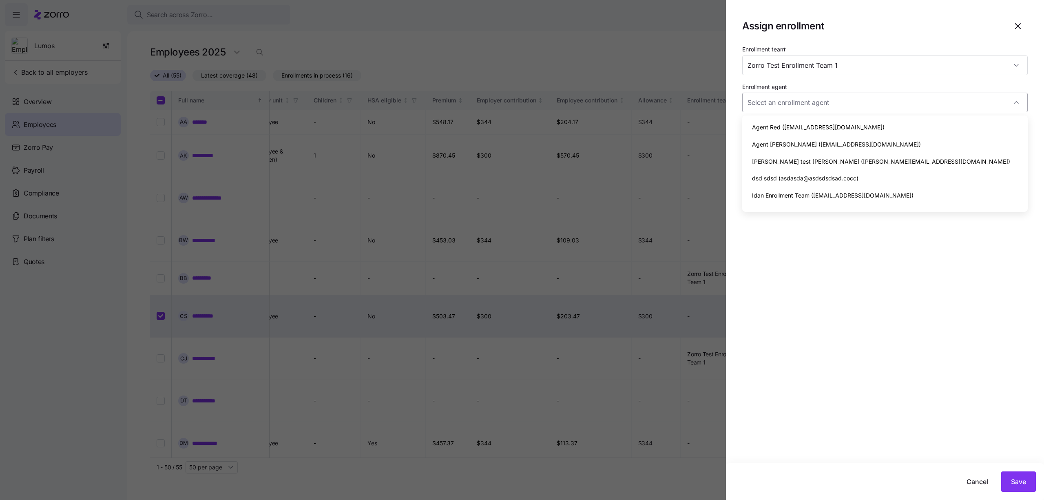
click at [854, 102] on input "Enrollment agent" at bounding box center [884, 103] width 285 height 20
click at [852, 135] on div "Agent Red ([EMAIL_ADDRESS][DOMAIN_NAME])" at bounding box center [884, 127] width 279 height 17
type input "Agent Red ([EMAIL_ADDRESS][DOMAIN_NAME])"
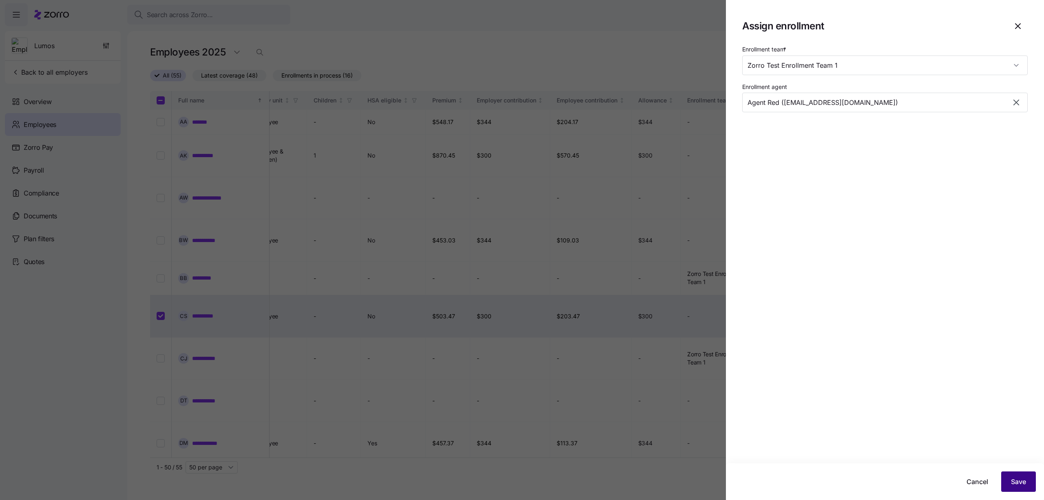
click at [1013, 475] on button "Save" at bounding box center [1018, 481] width 35 height 20
click at [903, 38] on div "Can't change election window and expected start of coverage after election subm…" at bounding box center [943, 31] width 153 height 25
click at [1028, 26] on icon "button" at bounding box center [1028, 27] width 7 height 7
click at [571, 27] on div at bounding box center [522, 250] width 1044 height 500
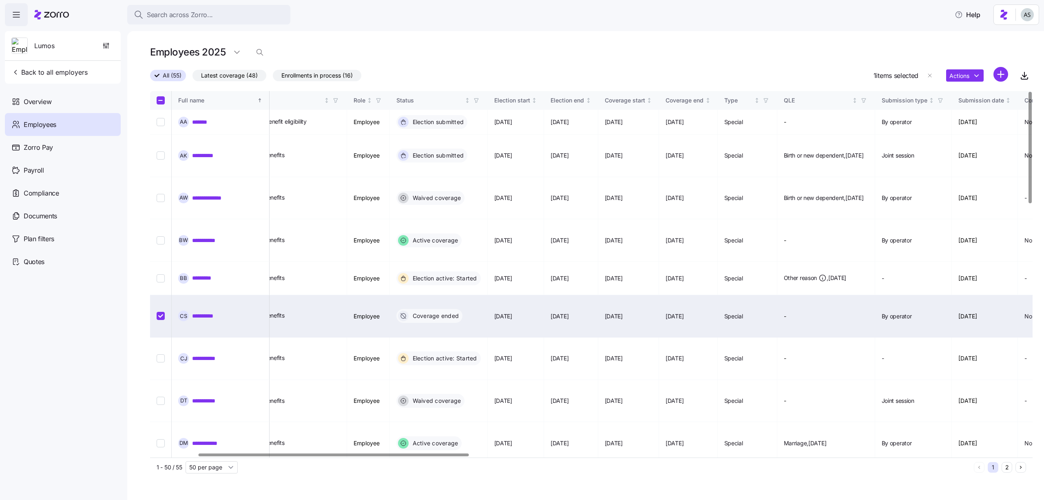
scroll to position [0, 0]
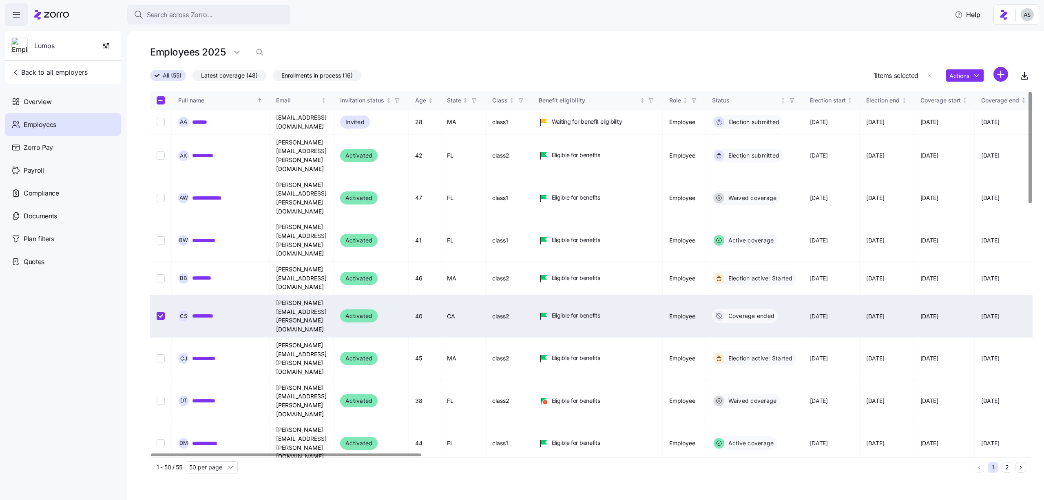
click at [165, 295] on td at bounding box center [161, 316] width 22 height 42
click at [157, 312] on input "Select record 6" at bounding box center [161, 316] width 8 height 8
checkbox input "false"
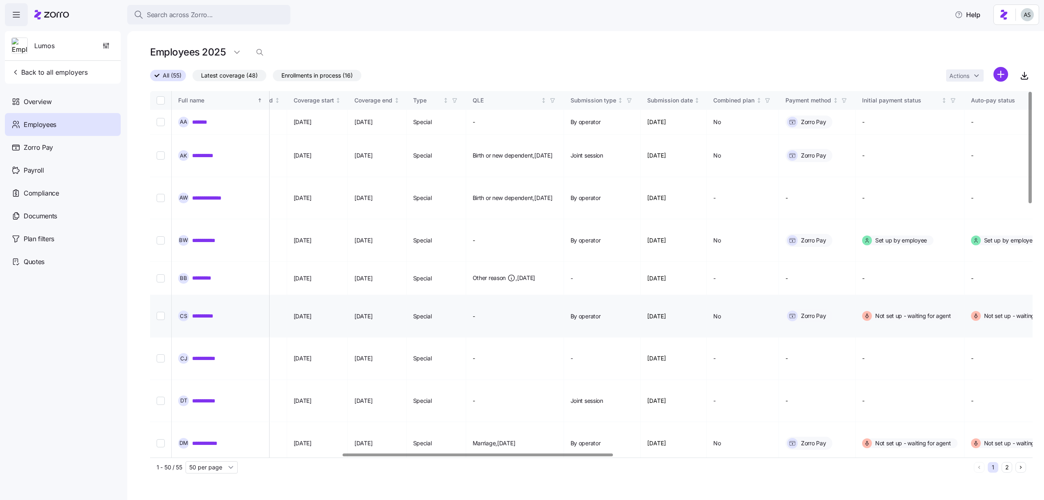
scroll to position [0, 628]
click at [165, 150] on td at bounding box center [161, 156] width 22 height 42
click at [159, 151] on input "Select record 2" at bounding box center [161, 155] width 8 height 8
checkbox input "true"
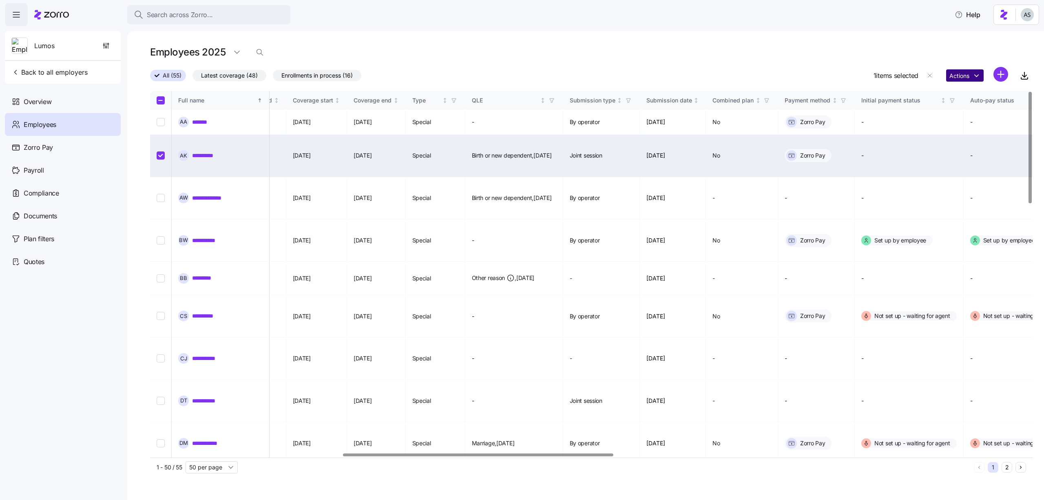
click at [980, 72] on html "Search across Zorro... Help Lumos Back to all employers Overview Employees Zorr…" at bounding box center [522, 247] width 1044 height 495
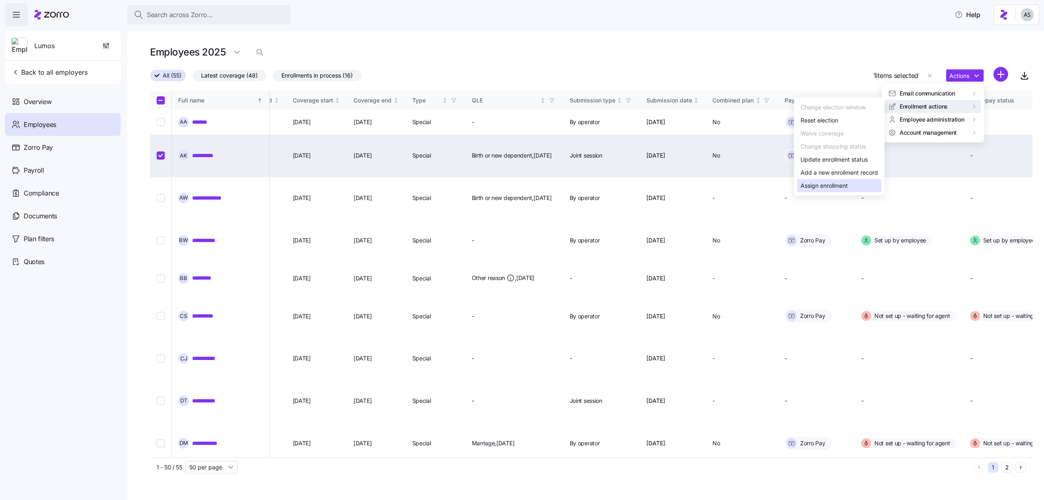
click at [866, 184] on div "Assign enrollment" at bounding box center [839, 185] width 84 height 13
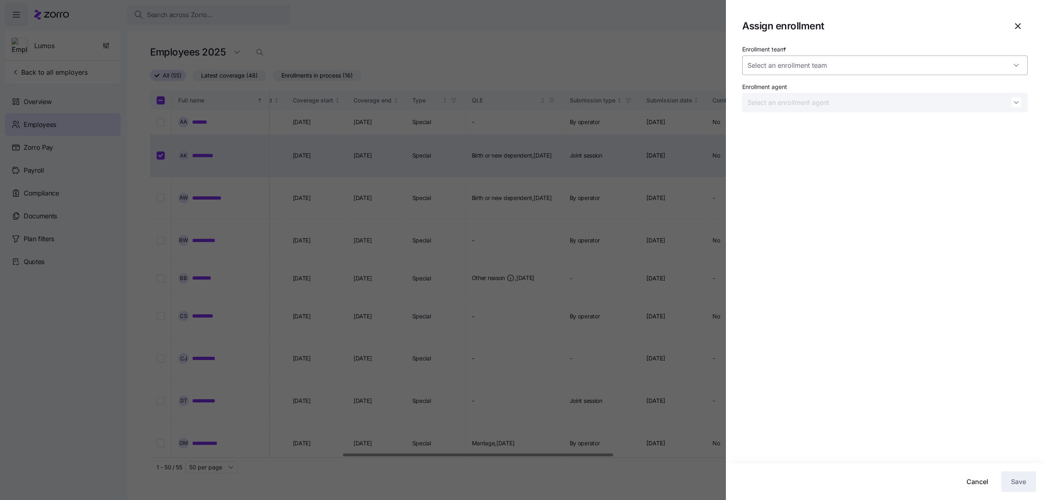
click at [803, 73] on input "Enrollment team *" at bounding box center [884, 65] width 285 height 20
click at [803, 93] on span "Zorro Test Enrollment Team 2" at bounding box center [791, 90] width 78 height 9
click at [818, 78] on div "Enrollment team * Zorro Test Enrollment Team 2 Enrollment agent" at bounding box center [884, 81] width 285 height 75
click at [818, 71] on input "Zorro Test Enrollment Team 2" at bounding box center [884, 65] width 285 height 20
click at [818, 106] on span "Zorro Test Enrollment Team 1" at bounding box center [790, 106] width 77 height 9
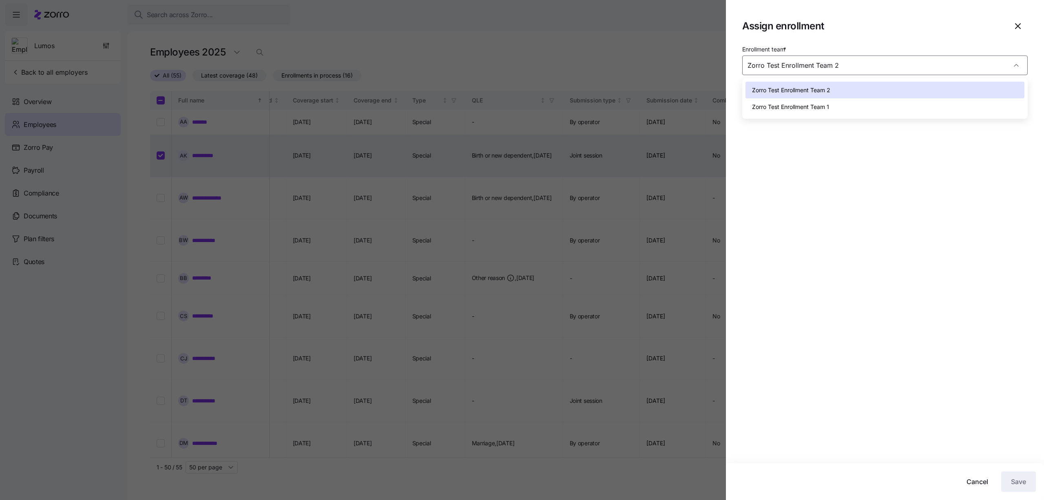
type input "Zorro Test Enrollment Team 1"
click at [631, 70] on div at bounding box center [522, 250] width 1044 height 500
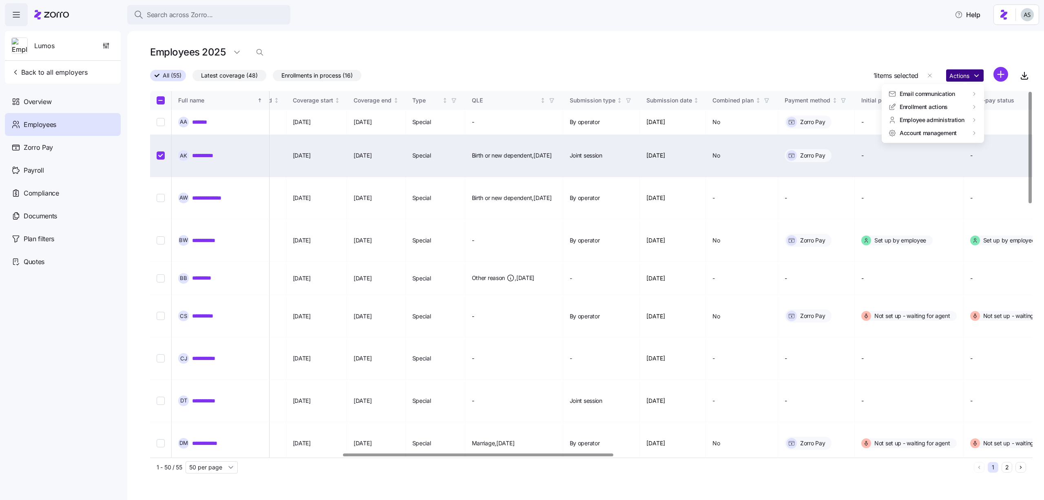
click at [959, 74] on html "Search across Zorro... Help Lumos Back to all employers Overview Employees Zorr…" at bounding box center [522, 247] width 1044 height 495
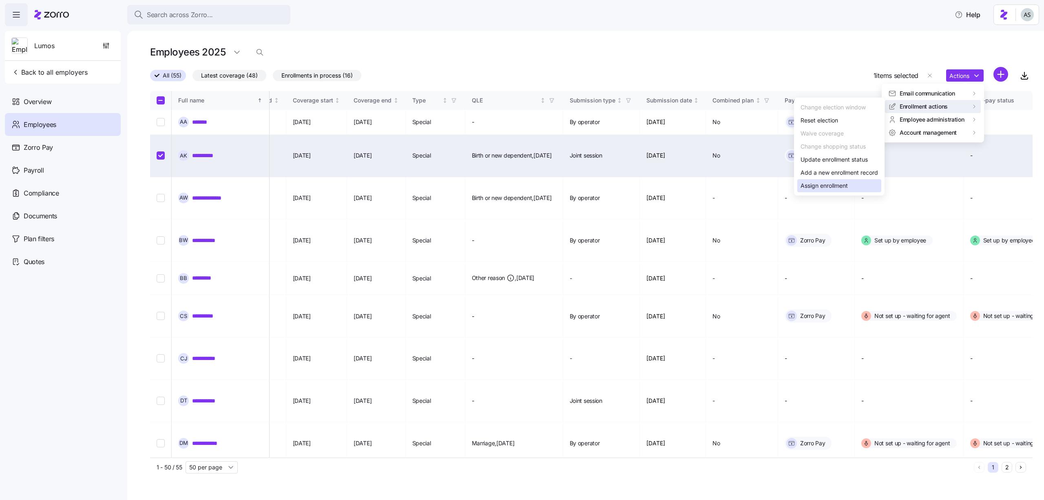
click at [816, 185] on div "Assign enrollment" at bounding box center [824, 185] width 47 height 9
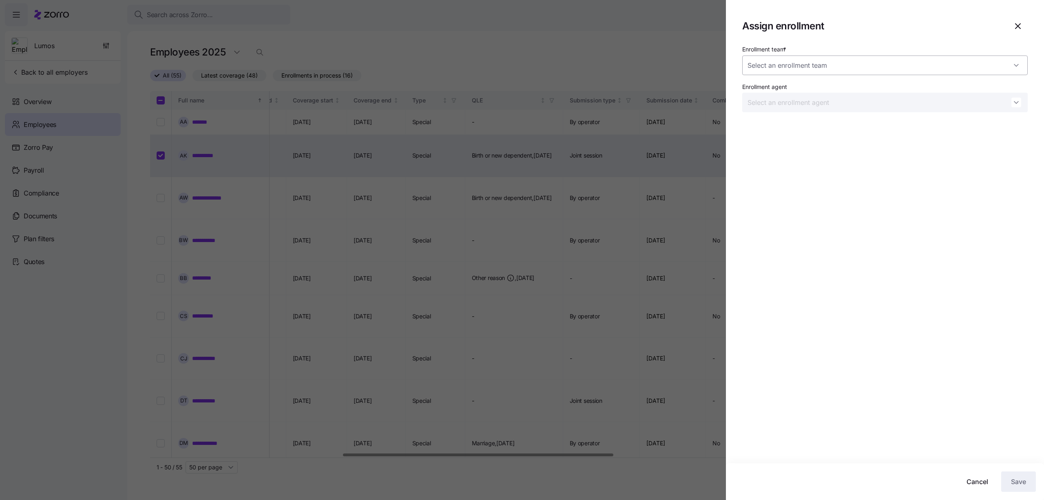
click at [847, 62] on input "Enrollment team *" at bounding box center [884, 65] width 285 height 20
click at [844, 100] on div "Zorro Test Enrollment Team 1" at bounding box center [884, 106] width 279 height 17
type input "Zorro Test Enrollment Team 1"
click at [844, 100] on input "Enrollment agent" at bounding box center [884, 103] width 285 height 20
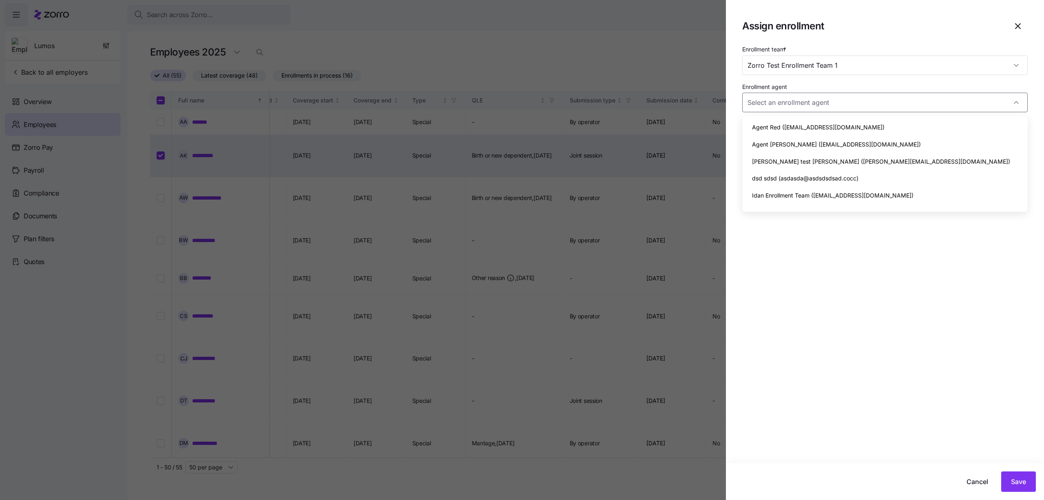
click at [843, 127] on span "Agent Red ([EMAIL_ADDRESS][DOMAIN_NAME])" at bounding box center [818, 127] width 133 height 9
type input "Agent Red ([EMAIL_ADDRESS][DOMAIN_NAME])"
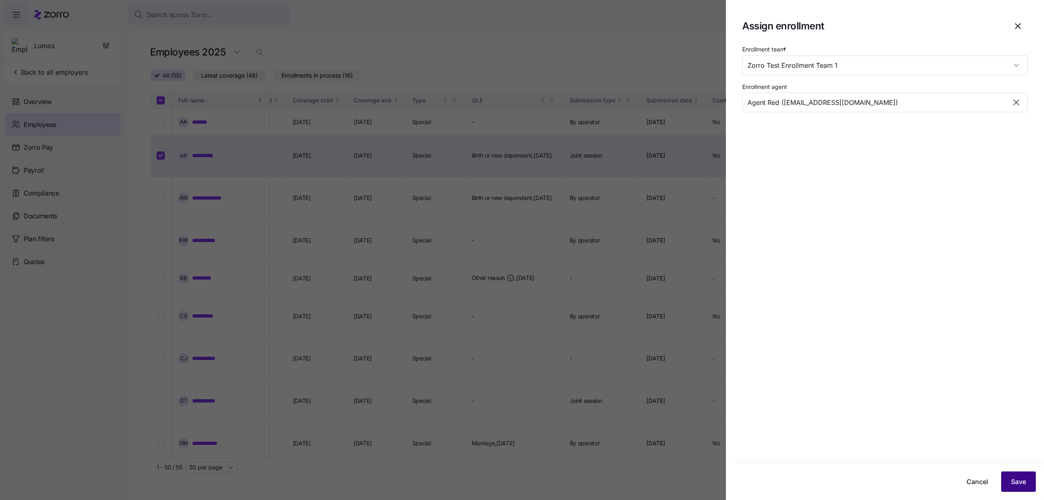
click at [1011, 479] on span "Save" at bounding box center [1018, 481] width 15 height 10
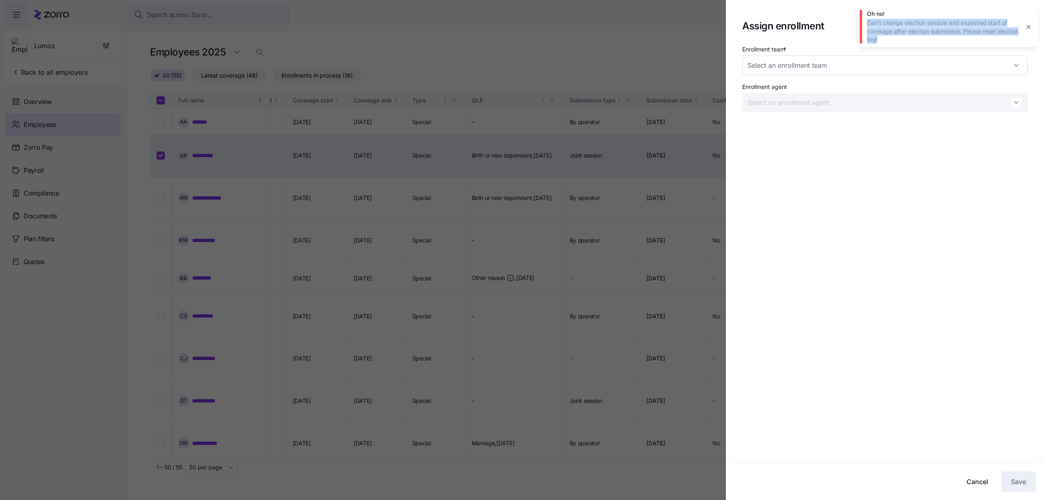
drag, startPoint x: 906, startPoint y: 41, endPoint x: 865, endPoint y: 24, distance: 44.7
click at [865, 24] on div "Oh no! Can't change election window and expected start of coverage after electi…" at bounding box center [947, 27] width 179 height 40
copy div "Can't change election window and expected start of coverage after election subm…"
click at [910, 31] on div "Can't change election window and expected start of coverage after election subm…" at bounding box center [943, 31] width 153 height 25
